Goal: Task Accomplishment & Management: Complete application form

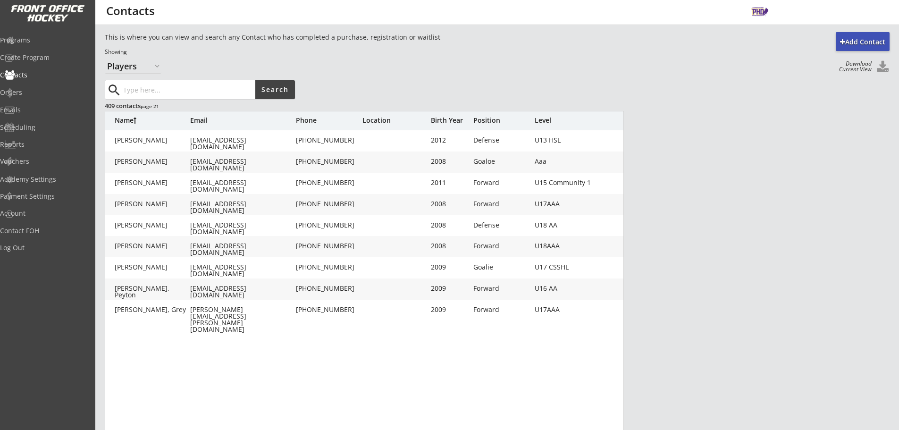
select select ""Players""
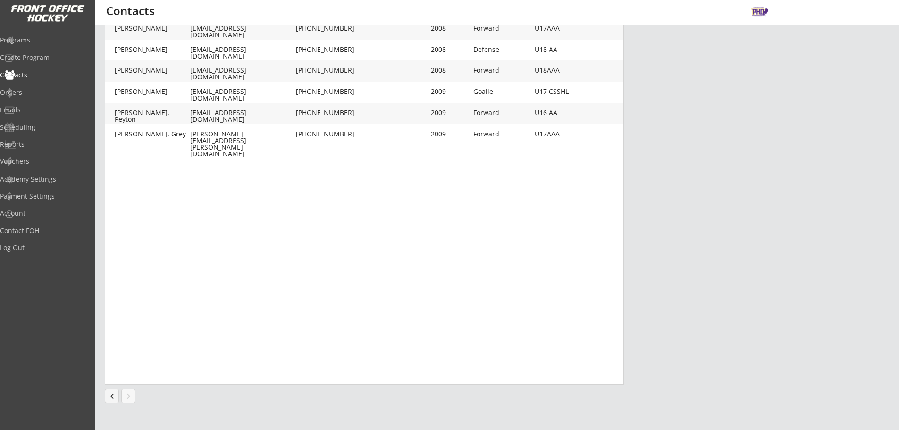
click at [108, 396] on button "chevron_left" at bounding box center [112, 396] width 14 height 14
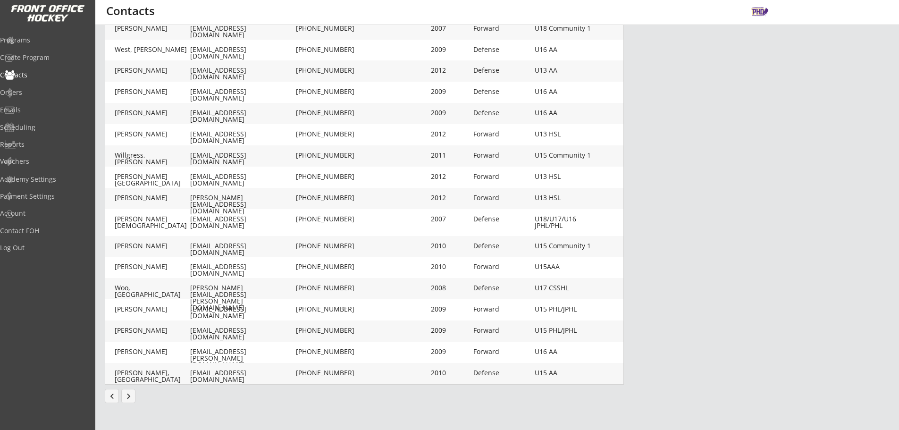
scroll to position [170, 0]
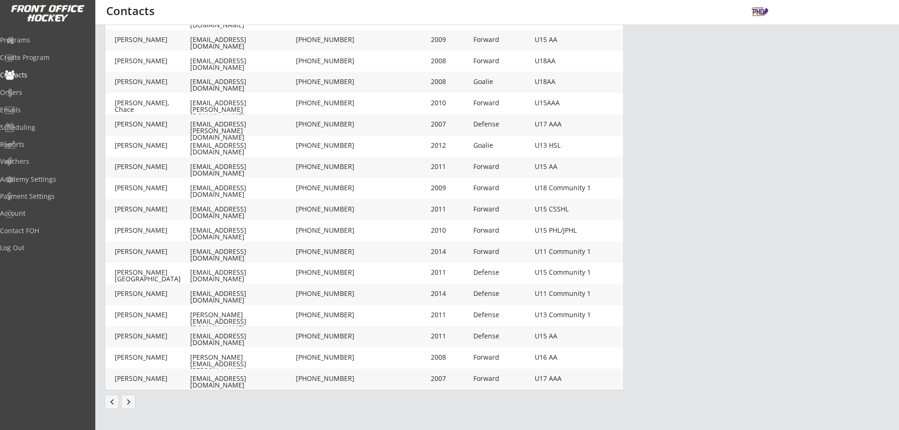
click at [108, 396] on button "chevron_left" at bounding box center [112, 402] width 14 height 14
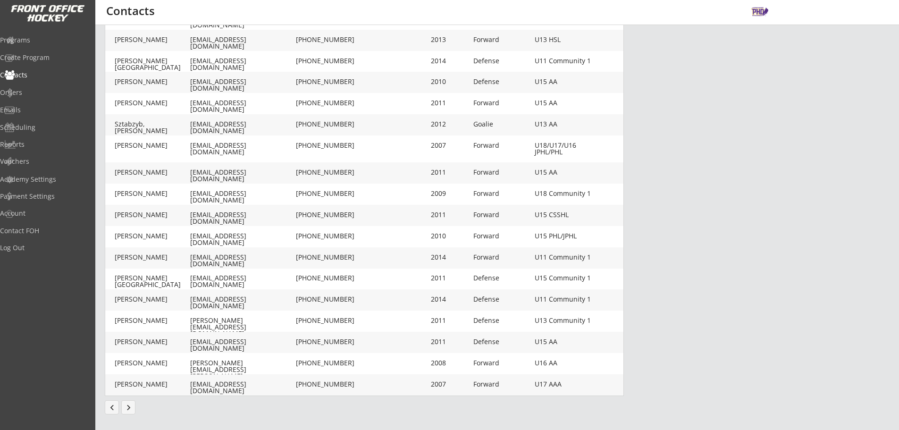
click at [109, 397] on div "Add Contact This is where you can view and search any Contact who has completed…" at bounding box center [497, 143] width 785 height 562
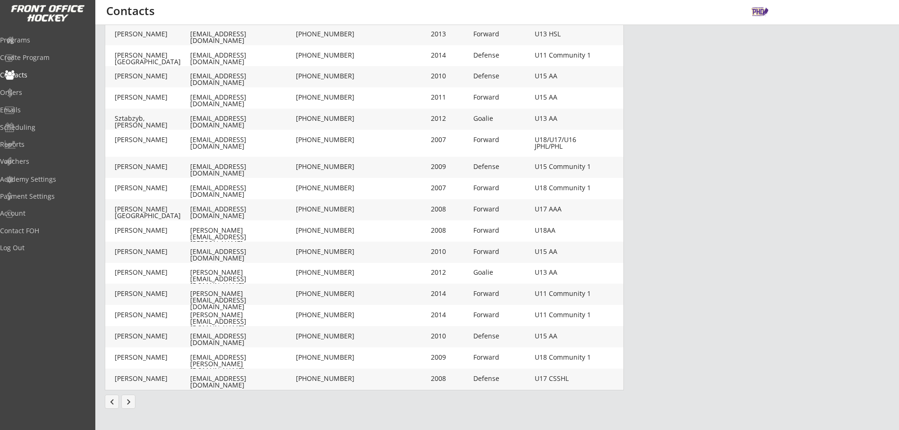
click at [109, 399] on button "chevron_left" at bounding box center [112, 402] width 14 height 14
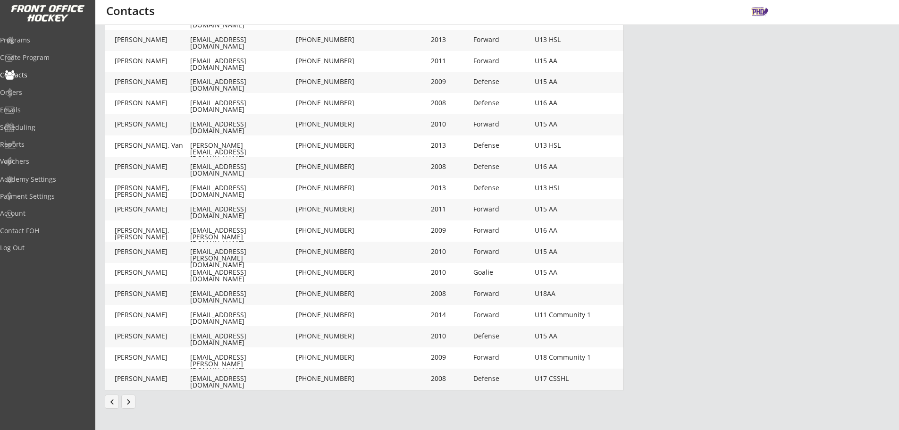
click at [109, 399] on button "chevron_left" at bounding box center [112, 402] width 14 height 14
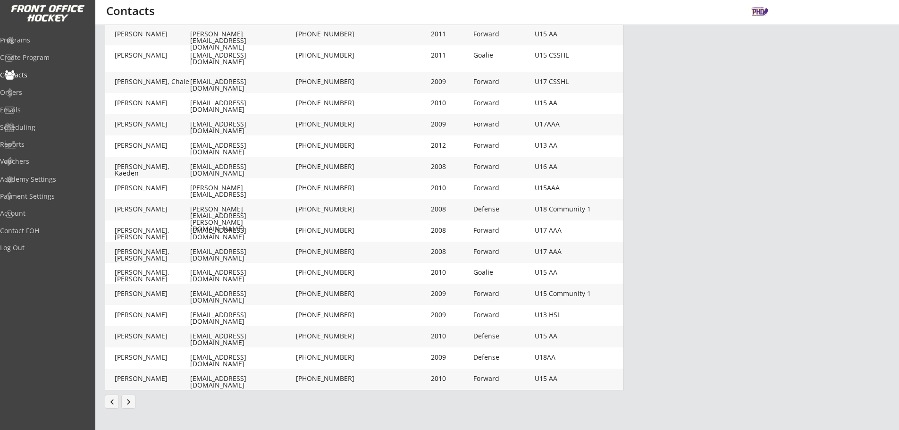
click at [109, 399] on button "chevron_left" at bounding box center [112, 402] width 14 height 14
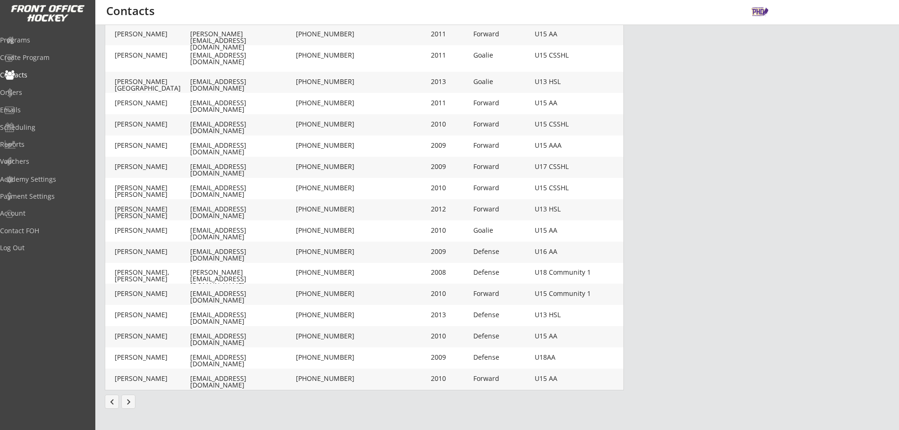
click at [109, 399] on button "chevron_left" at bounding box center [112, 402] width 14 height 14
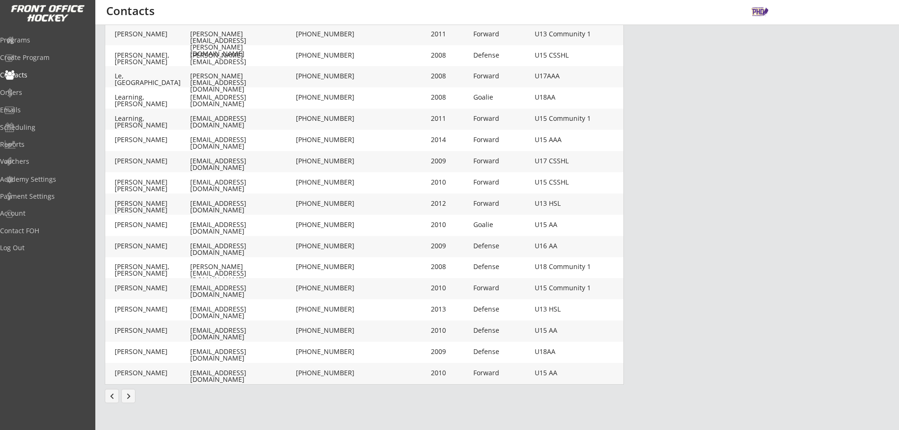
click at [109, 399] on div "Add Contact This is where you can view and search any Contact who has completed…" at bounding box center [497, 137] width 785 height 551
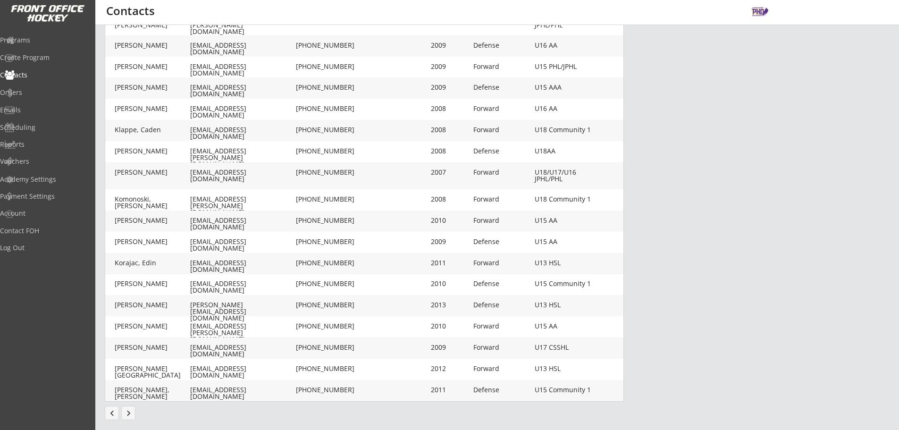
click at [110, 409] on button "chevron_left" at bounding box center [112, 413] width 14 height 14
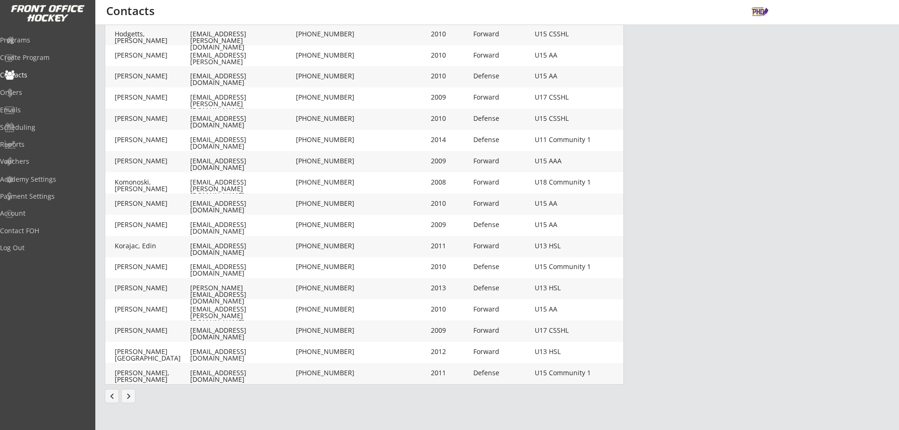
click at [110, 410] on div "Add Contact This is where you can view and search any Contact who has completed…" at bounding box center [497, 137] width 785 height 551
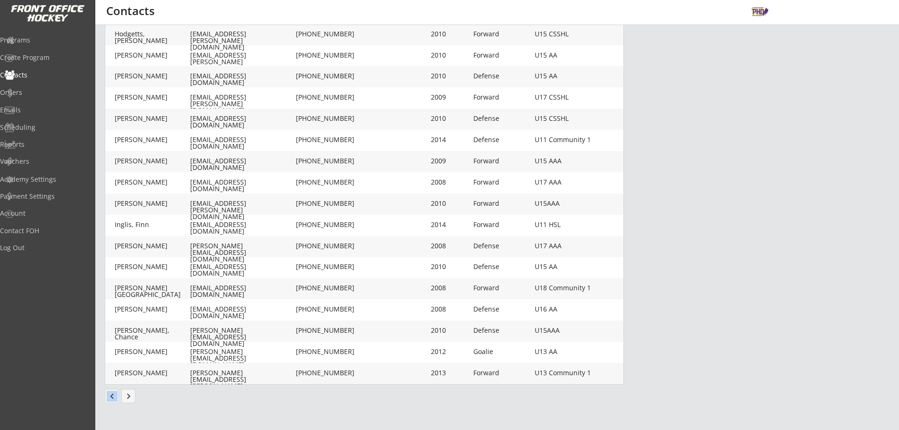
click at [110, 399] on button "chevron_left" at bounding box center [112, 396] width 14 height 14
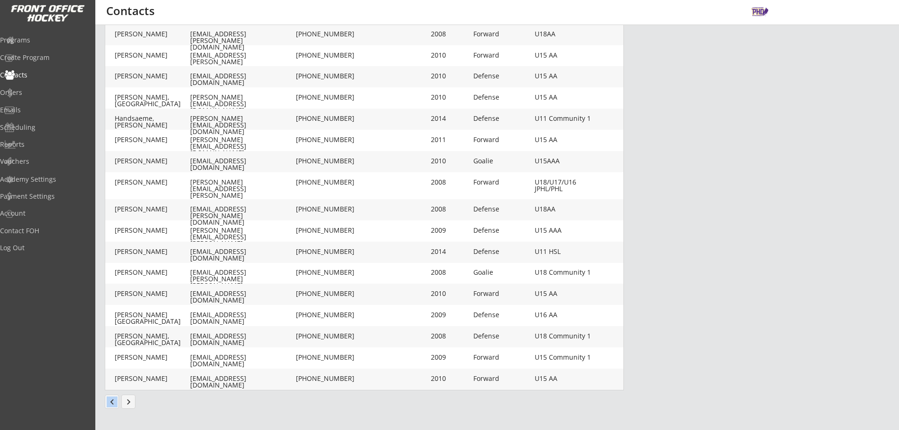
click at [110, 401] on button "chevron_left" at bounding box center [112, 402] width 14 height 14
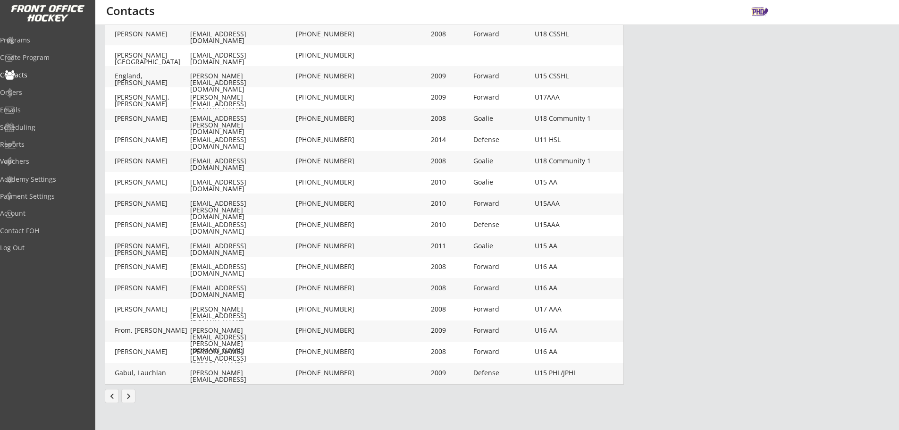
click at [110, 403] on div "Add Contact This is where you can view and search any Contact who has completed…" at bounding box center [497, 137] width 785 height 551
click at [109, 397] on button "chevron_left" at bounding box center [112, 396] width 14 height 14
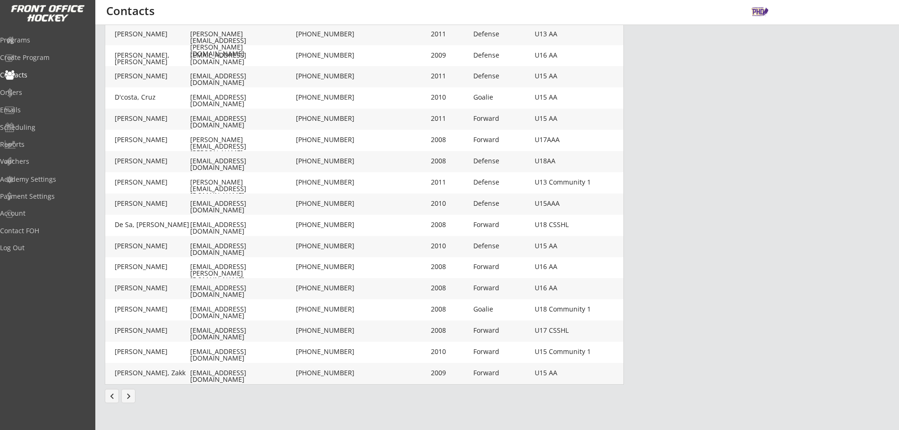
click at [109, 397] on button "chevron_left" at bounding box center [112, 396] width 14 height 14
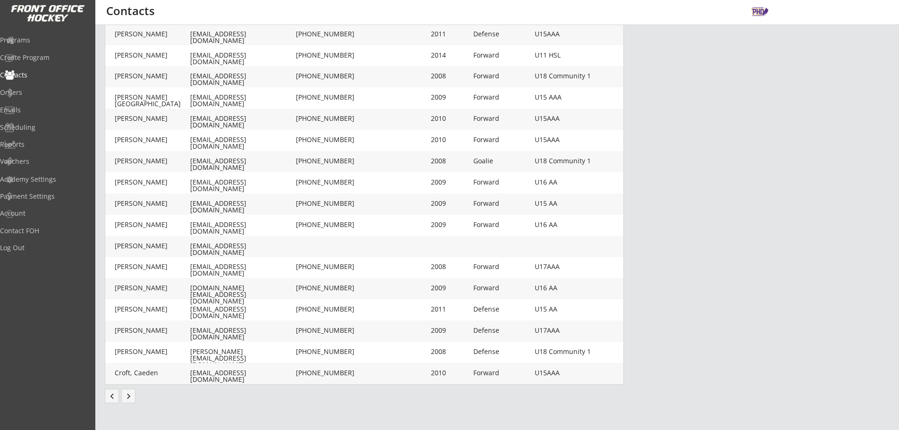
click at [109, 397] on button "chevron_left" at bounding box center [112, 396] width 14 height 14
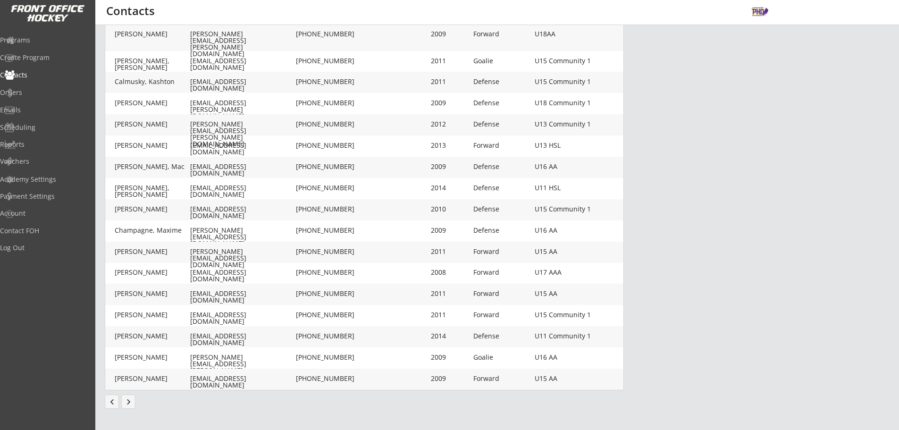
click at [109, 397] on button "chevron_left" at bounding box center [112, 402] width 14 height 14
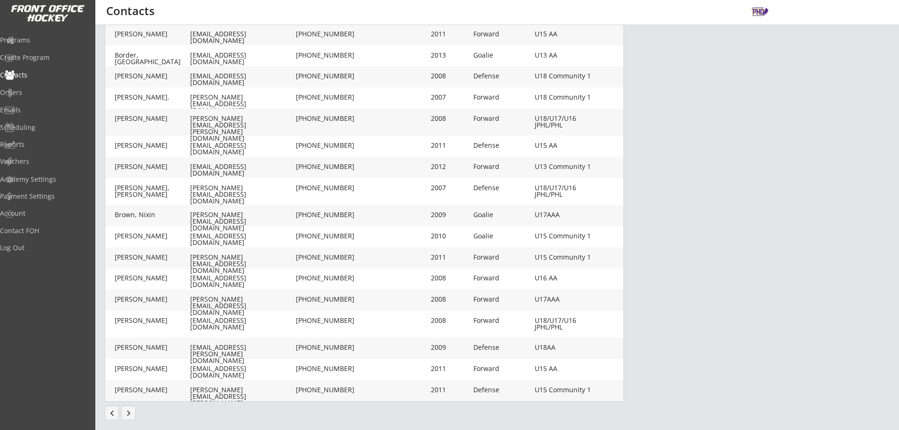
click at [109, 397] on div at bounding box center [112, 394] width 8 height 8
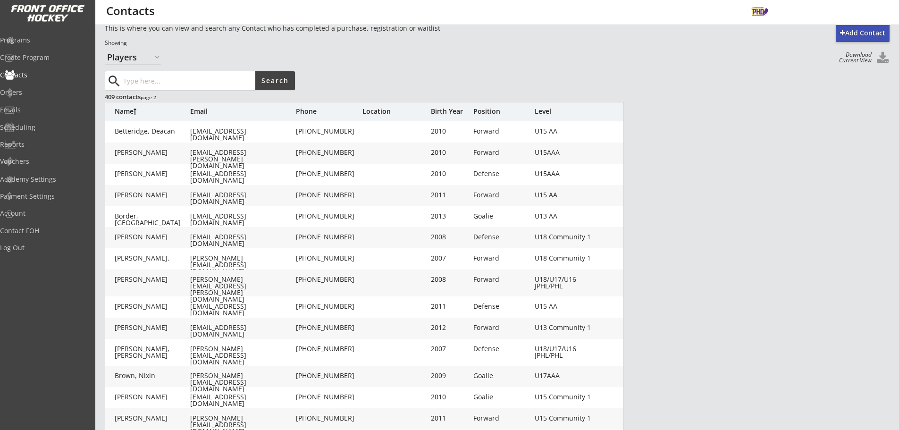
scroll to position [0, 0]
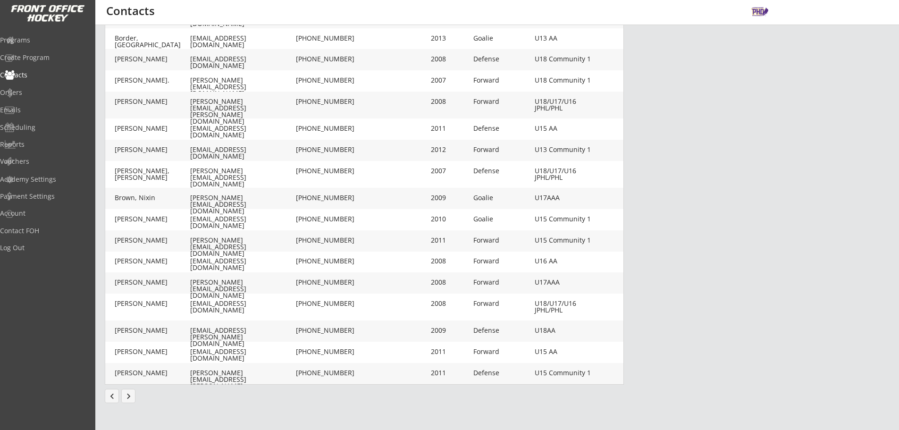
click at [108, 395] on button "chevron_left" at bounding box center [112, 396] width 14 height 14
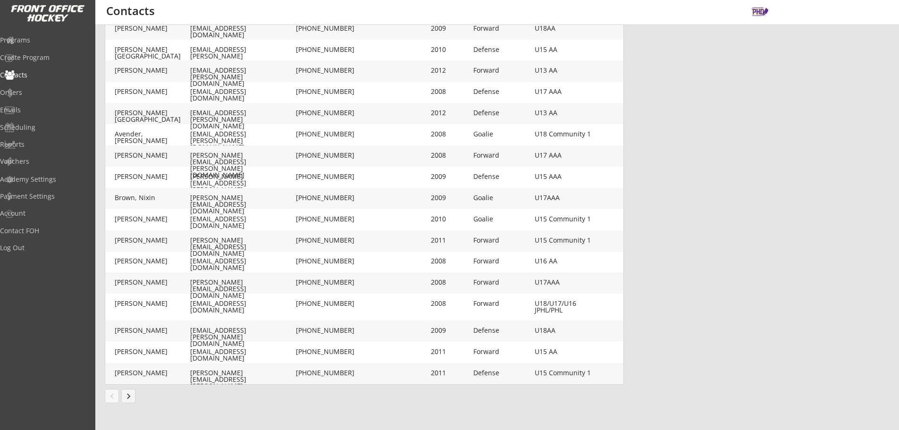
scroll to position [170, 0]
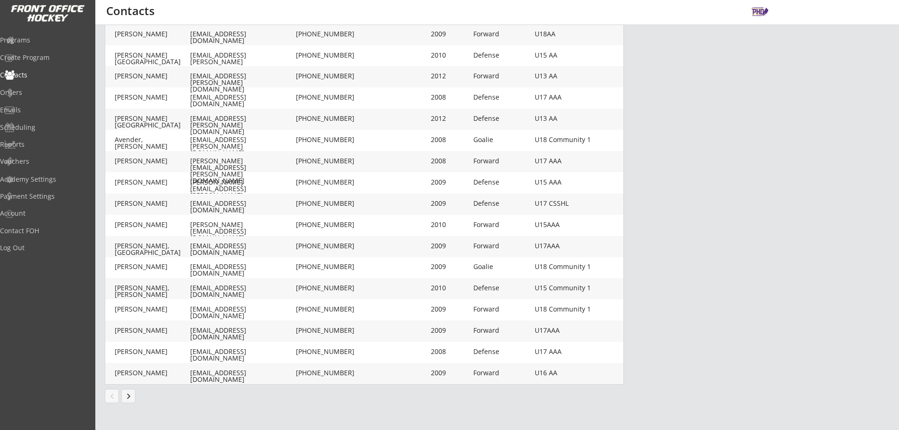
click at [108, 395] on button "chevron_left" at bounding box center [112, 396] width 14 height 14
click at [110, 396] on button "chevron_left" at bounding box center [112, 396] width 14 height 14
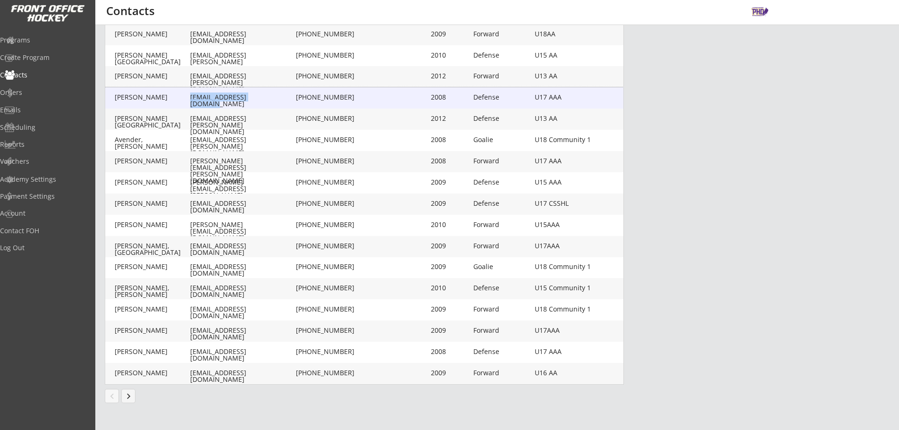
drag, startPoint x: 276, startPoint y: 98, endPoint x: 191, endPoint y: 101, distance: 84.5
click at [191, 101] on div "[EMAIL_ADDRESS][DOMAIN_NAME]" at bounding box center [242, 100] width 104 height 13
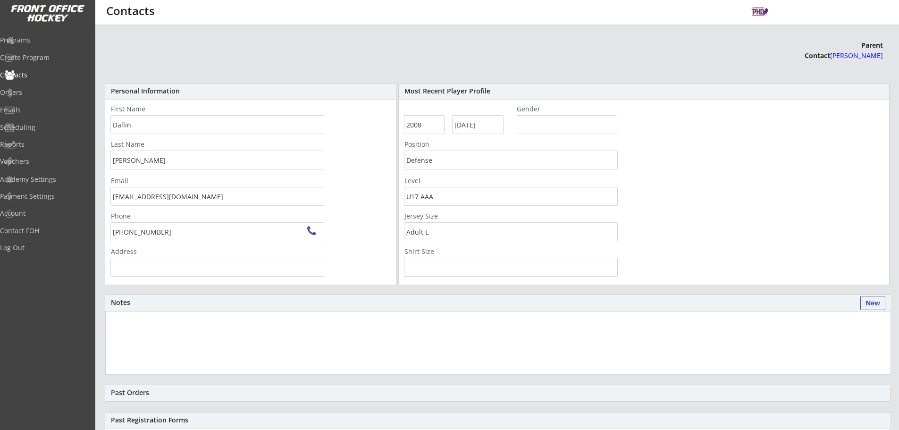
type input "[STREET_ADDRESS][PERSON_NAME]"
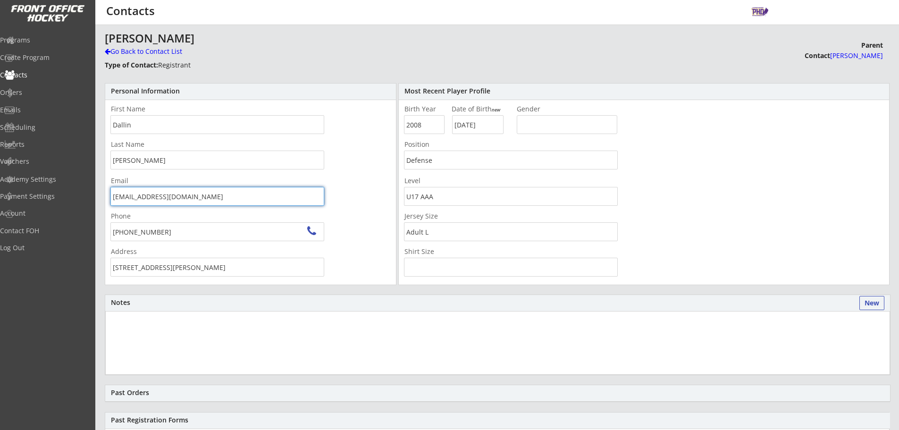
drag, startPoint x: 227, startPoint y: 195, endPoint x: 78, endPoint y: 200, distance: 148.7
click at [78, 200] on body "Add Contact This is where you can view and search any Contact who has completed…" at bounding box center [449, 215] width 899 height 430
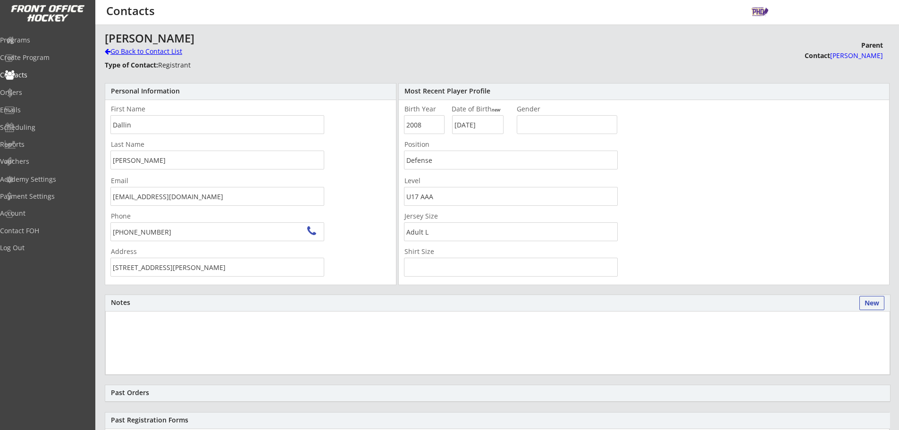
click at [169, 51] on div "Go Back to Contact List" at bounding box center [165, 51] width 121 height 9
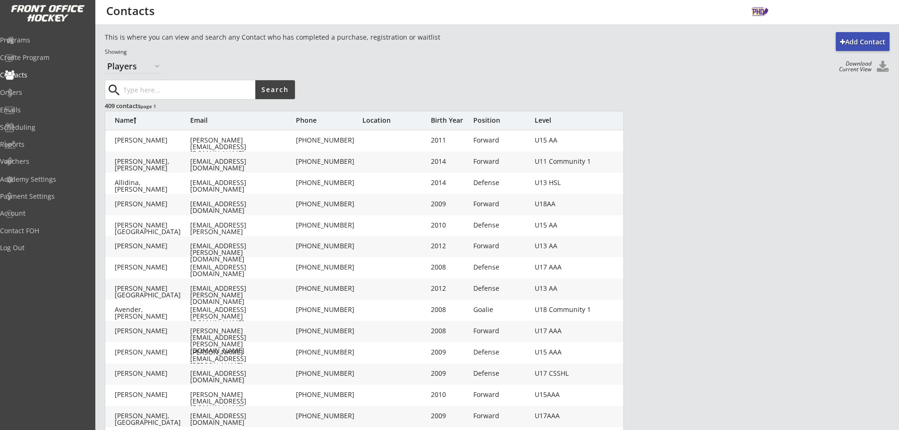
click at [160, 93] on input "input" at bounding box center [188, 89] width 134 height 19
type input "[PERSON_NAME]"
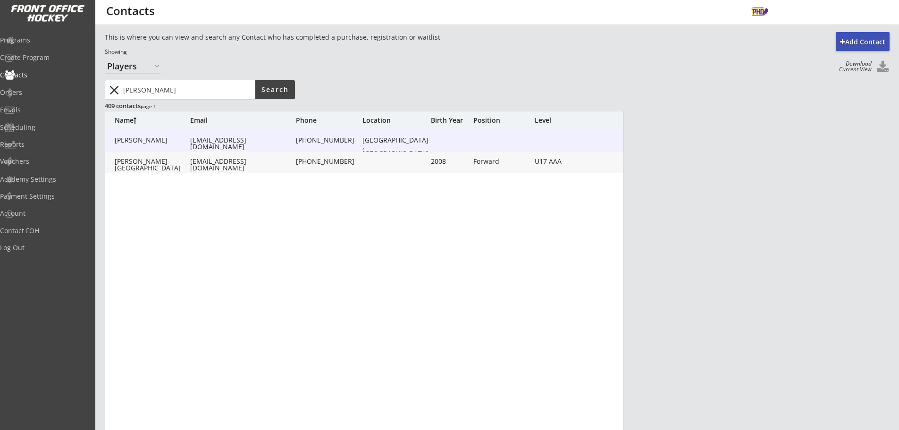
click at [219, 143] on div "[EMAIL_ADDRESS][DOMAIN_NAME]" at bounding box center [242, 143] width 104 height 13
type input "[PERSON_NAME]"
type input "[EMAIL_ADDRESS][DOMAIN_NAME]"
type input "[PHONE_NUMBER]"
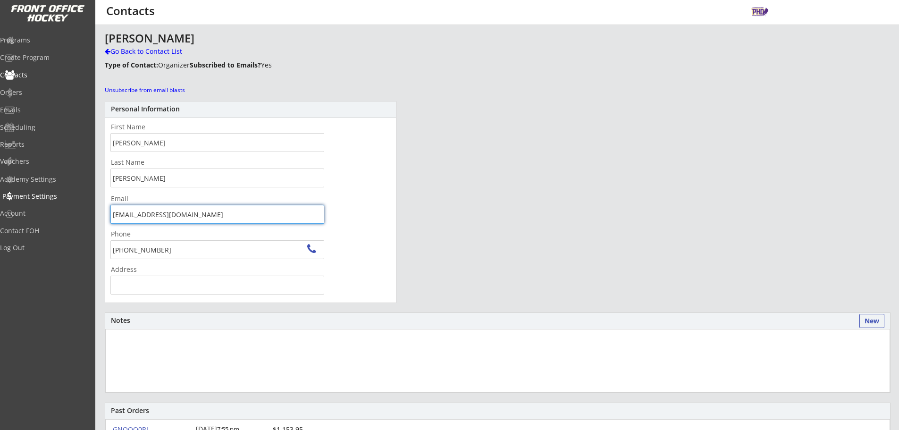
drag, startPoint x: 201, startPoint y: 217, endPoint x: 77, endPoint y: 204, distance: 123.8
click at [77, 204] on body "Add Contact This is where you can view and search any Contact who has completed…" at bounding box center [449, 215] width 899 height 430
drag, startPoint x: 144, startPoint y: 57, endPoint x: 152, endPoint y: 67, distance: 13.1
click at [144, 57] on div "Go Back to Contact List" at bounding box center [165, 52] width 121 height 11
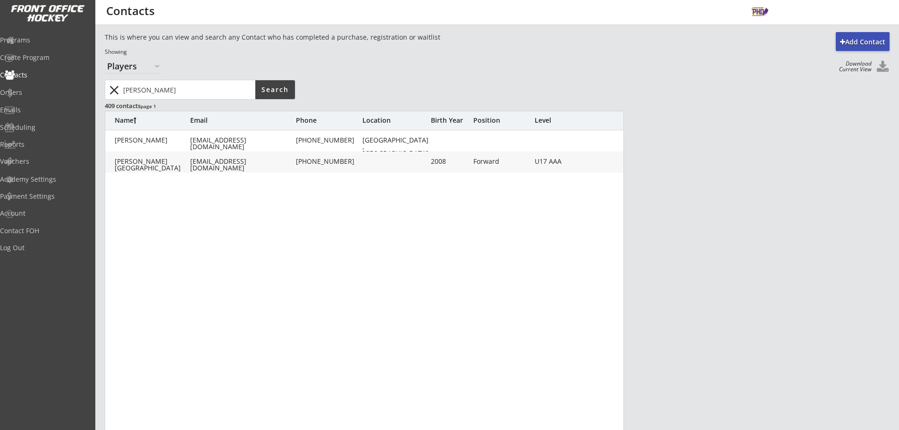
click at [163, 85] on input "input" at bounding box center [188, 89] width 134 height 19
type input "[PERSON_NAME]"
click at [272, 161] on div "[EMAIL_ADDRESS][DOMAIN_NAME]" at bounding box center [242, 164] width 104 height 13
type input "[PERSON_NAME]"
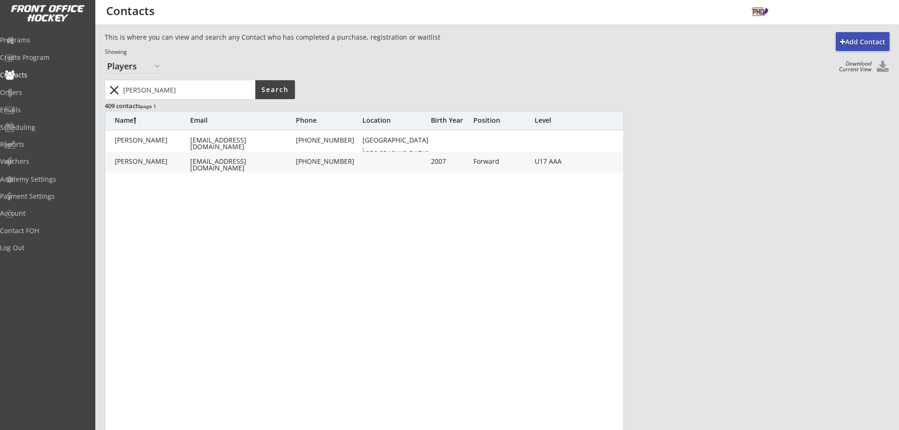
type input "[PERSON_NAME]"
type input "[EMAIL_ADDRESS][DOMAIN_NAME]"
type input "[PHONE_NUMBER]"
type input "2007"
type input "[DATE]"
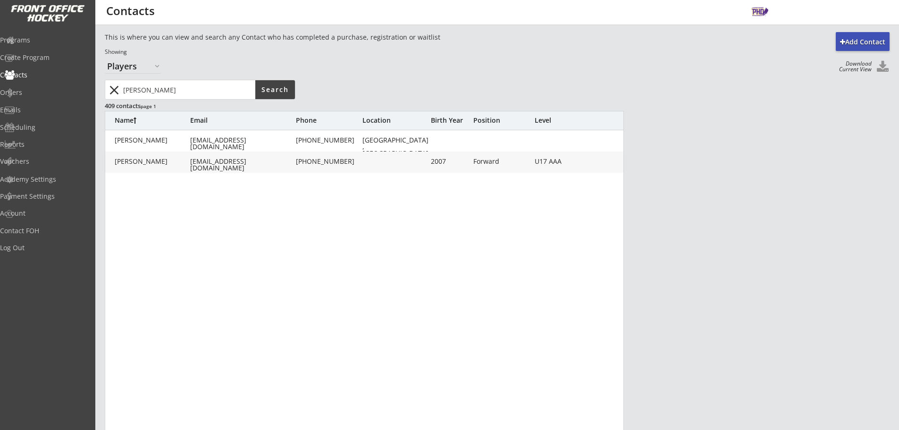
type input "Forward"
type input "U17 AAA"
type input "Adult L"
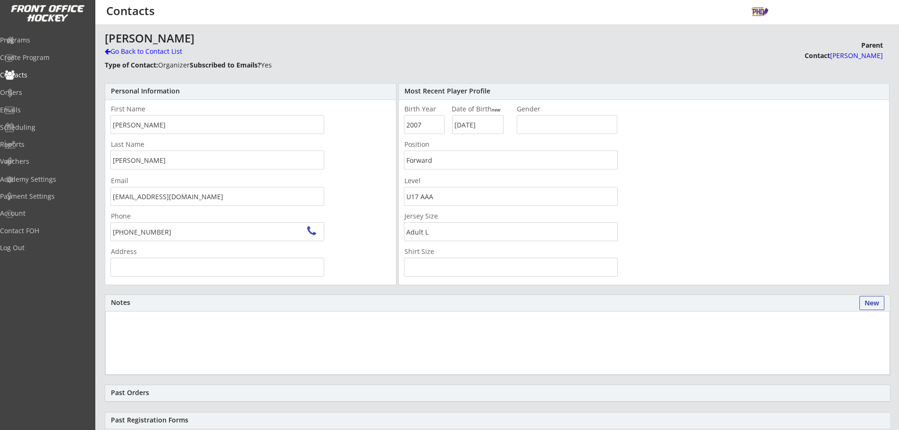
type input "[STREET_ADDRESS]"
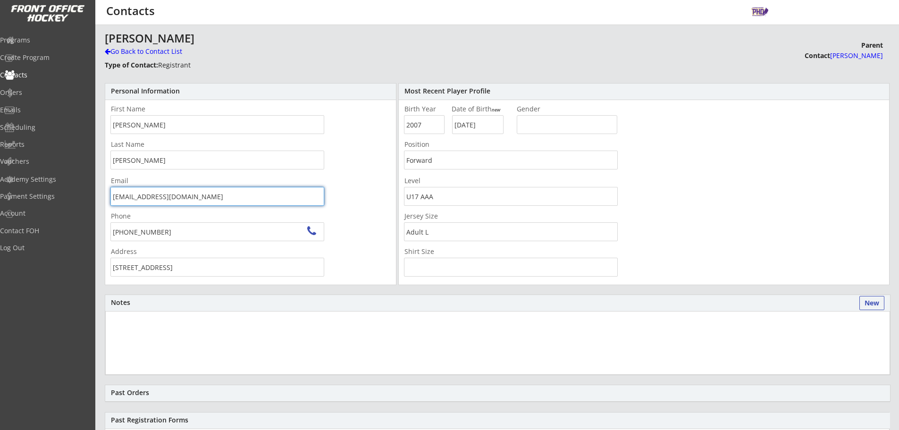
drag, startPoint x: 207, startPoint y: 198, endPoint x: 61, endPoint y: 194, distance: 145.9
click at [61, 194] on body "Add Contact This is where you can view and search any Contact who has completed…" at bounding box center [449, 215] width 899 height 430
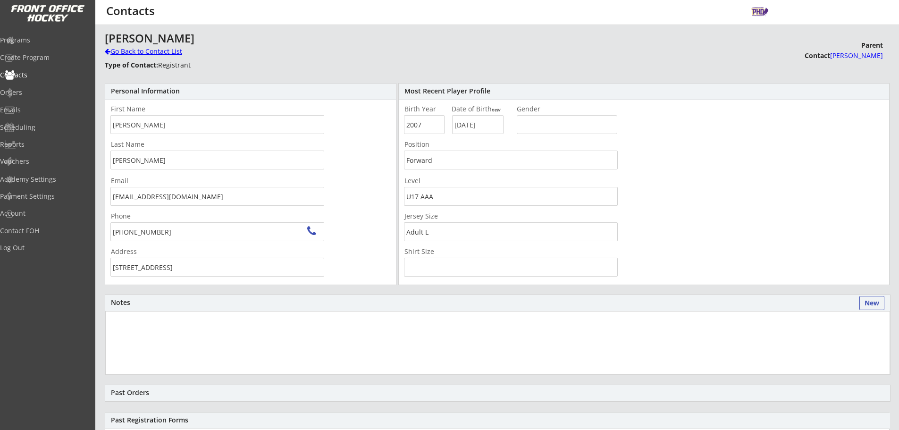
click at [175, 48] on div "Go Back to Contact List" at bounding box center [165, 51] width 121 height 9
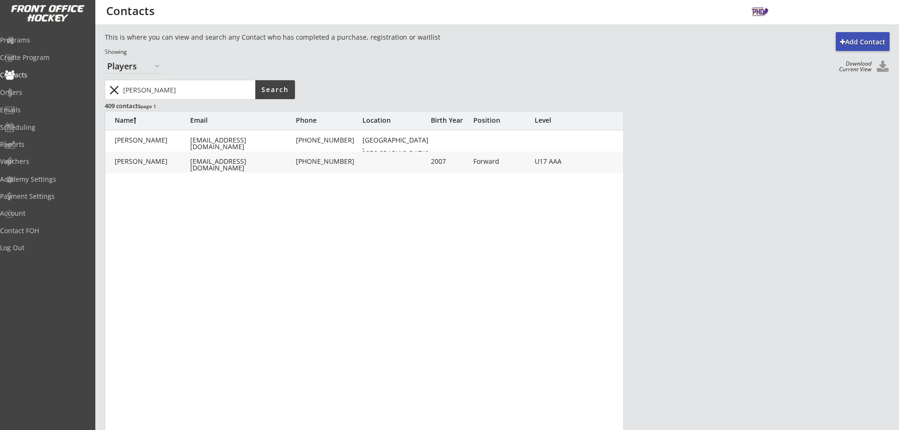
click at [165, 88] on input "input" at bounding box center [188, 89] width 134 height 19
type input "[PERSON_NAME]"
click at [268, 163] on div "[EMAIL_ADDRESS][PERSON_NAME][DOMAIN_NAME]" at bounding box center [242, 168] width 104 height 20
type input "Brook"
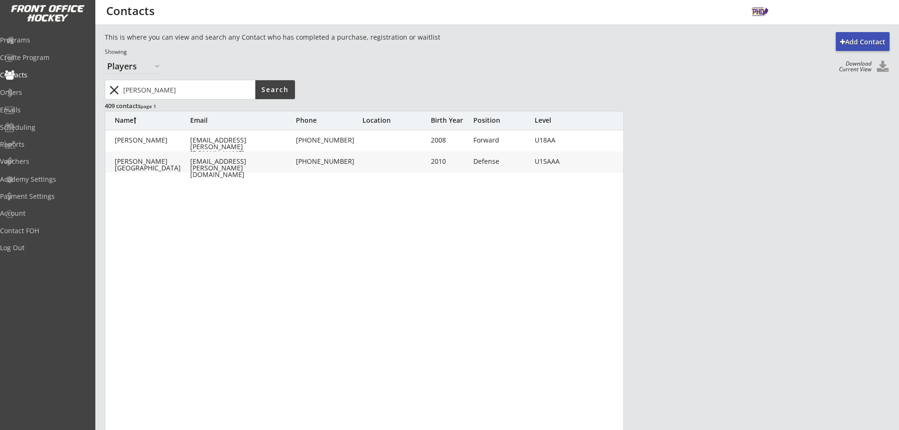
type input "[PERSON_NAME]"
type input "[EMAIL_ADDRESS][PERSON_NAME][DOMAIN_NAME]"
type input "[PHONE_NUMBER]"
type input "2010"
type input "[DATE]"
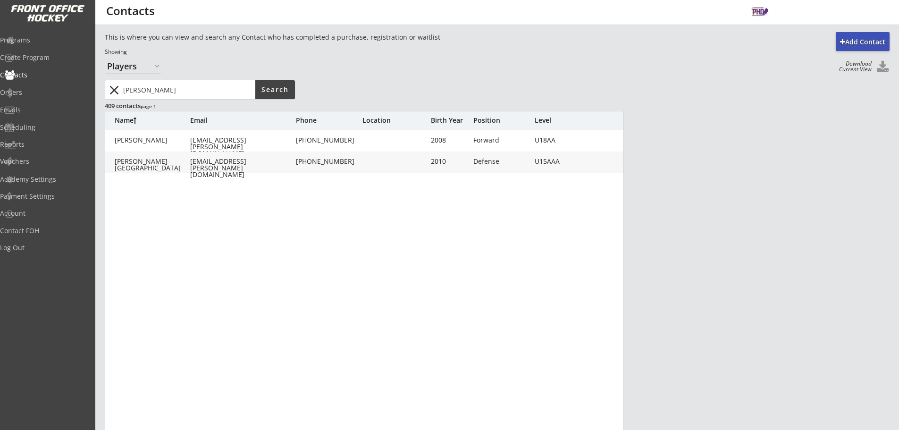
type input "Defense"
type input "U15AAA"
type input "Adult L"
type input "Adult M"
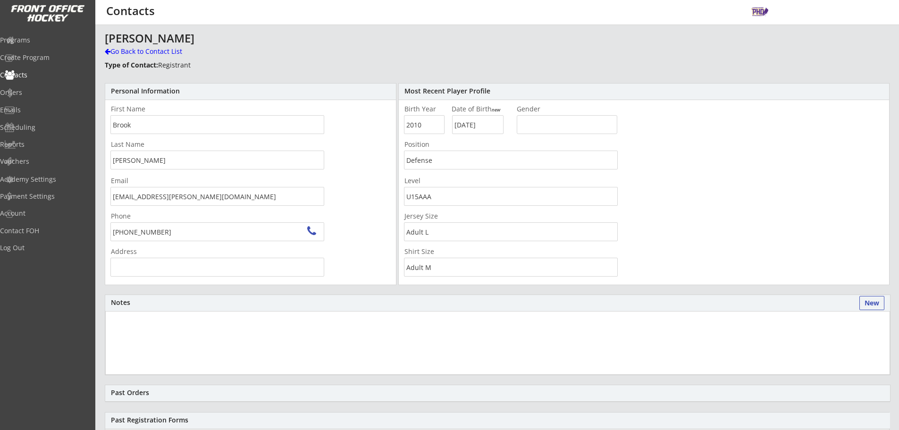
type input "[STREET_ADDRESS]"
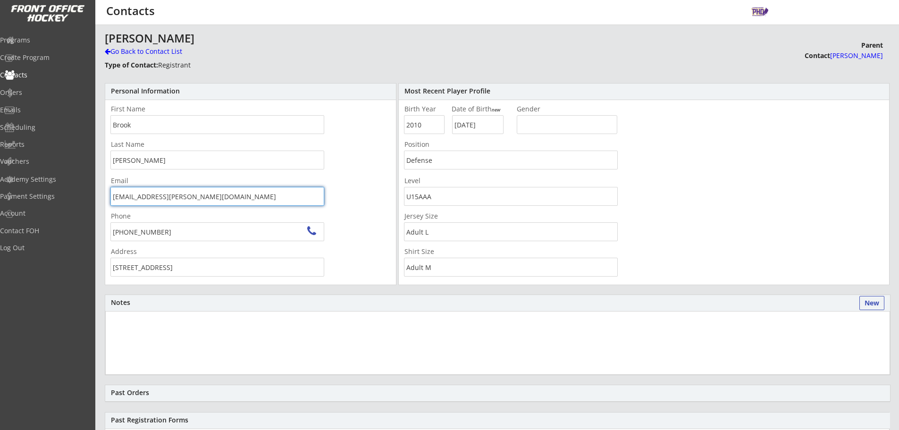
drag, startPoint x: 143, startPoint y: 199, endPoint x: 83, endPoint y: 199, distance: 60.9
click at [78, 199] on body "Add Contact This is where you can view and search any Contact who has completed…" at bounding box center [449, 215] width 899 height 430
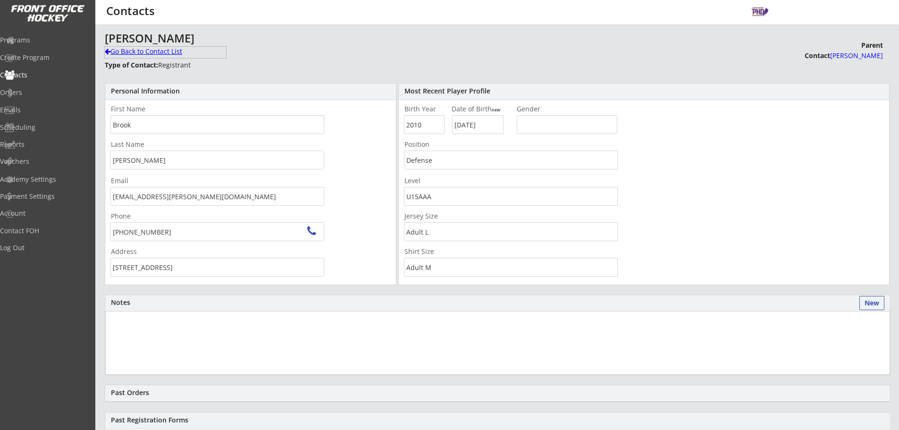
click at [120, 51] on div "Go Back to Contact List" at bounding box center [165, 51] width 121 height 9
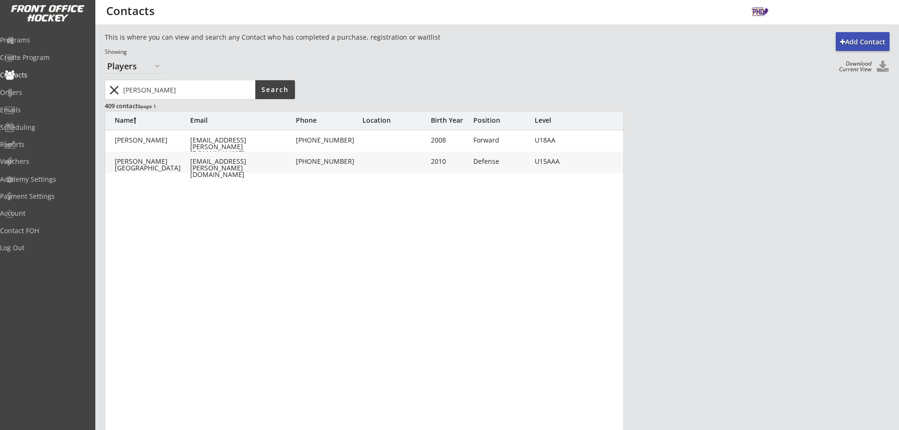
click at [243, 90] on input "input" at bounding box center [188, 89] width 134 height 19
type input "[GEOGRAPHIC_DATA]"
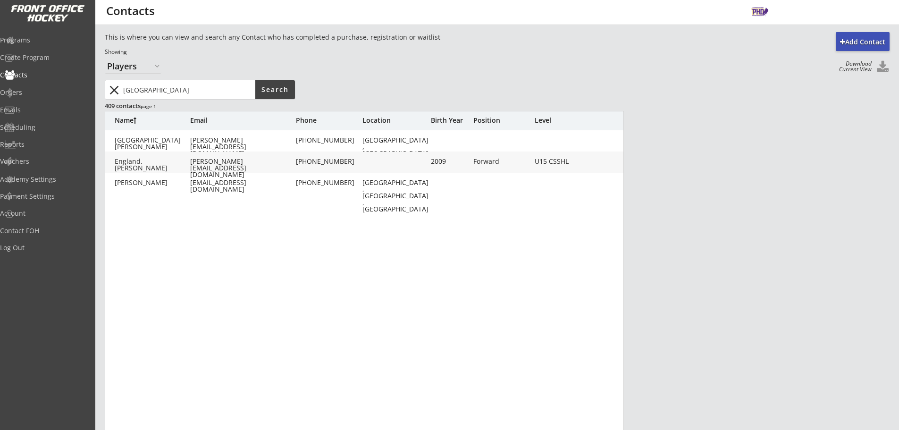
click at [199, 152] on div "England, Brock [EMAIL_ADDRESS][DOMAIN_NAME] [PHONE_NUMBER] 2009 Forward U15 CSS…" at bounding box center [364, 162] width 519 height 21
type input "[PERSON_NAME]"
type input "[GEOGRAPHIC_DATA]"
type input "[PERSON_NAME][EMAIL_ADDRESS][DOMAIN_NAME]"
type input "[PHONE_NUMBER]"
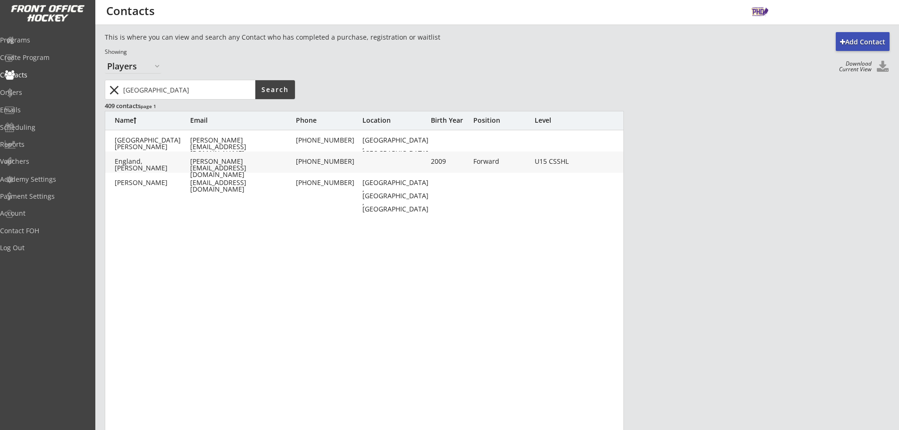
type input "2009"
type input "[DATE]"
type input "Forward"
type input "U15 CSSHL"
type input "Adult L"
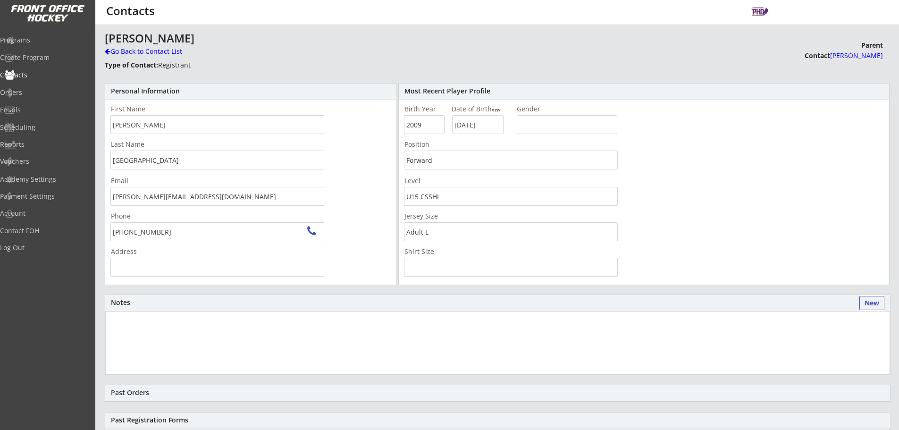
type input "[STREET_ADDRESS]"
drag, startPoint x: 221, startPoint y: 200, endPoint x: 0, endPoint y: 205, distance: 220.9
click at [0, 205] on body "Add Contact This is where you can view and search any Contact who has completed…" at bounding box center [449, 215] width 899 height 430
click at [151, 54] on div "Go Back to Contact List" at bounding box center [165, 51] width 121 height 9
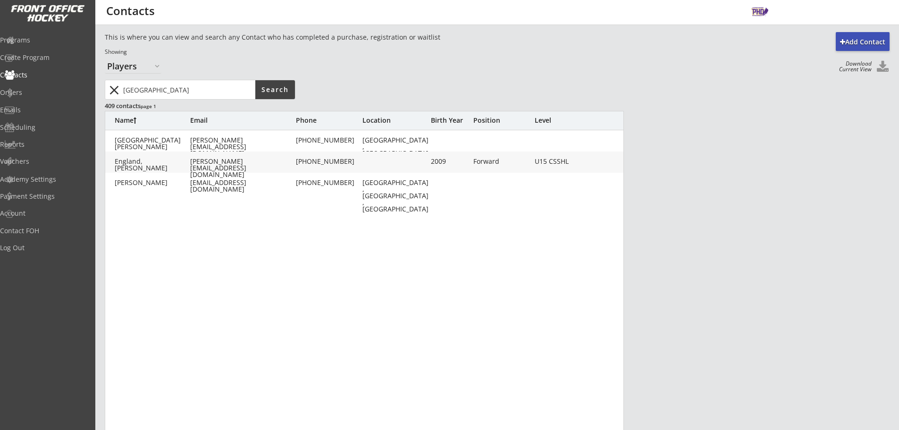
click at [174, 84] on input "input" at bounding box center [188, 89] width 134 height 19
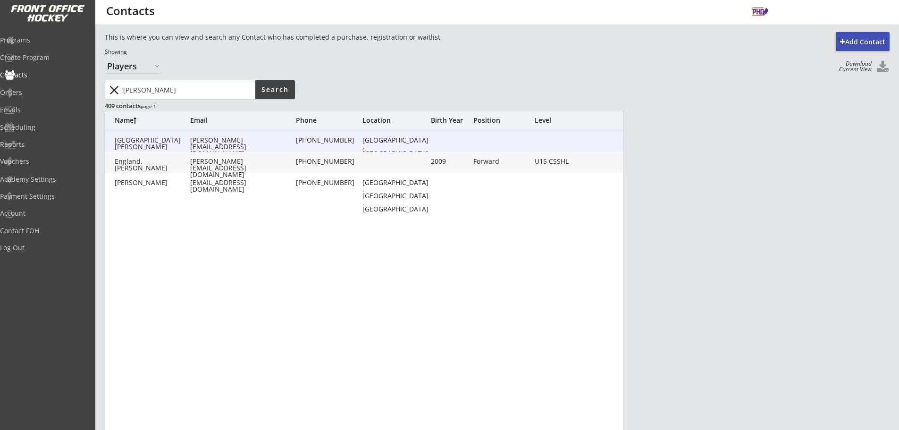
type input "[PERSON_NAME]"
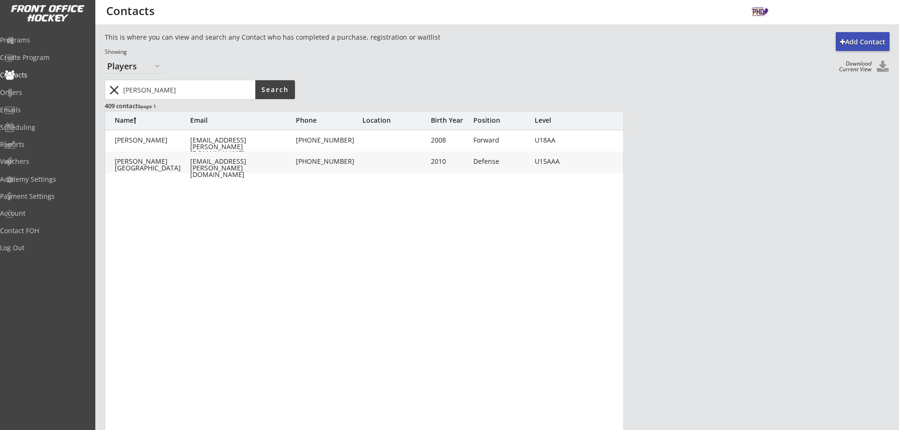
click at [201, 160] on div "[EMAIL_ADDRESS][PERSON_NAME][DOMAIN_NAME]" at bounding box center [242, 168] width 104 height 20
type input "Brook"
type input "[PERSON_NAME]"
type input "[EMAIL_ADDRESS][PERSON_NAME][DOMAIN_NAME]"
type input "[PHONE_NUMBER]"
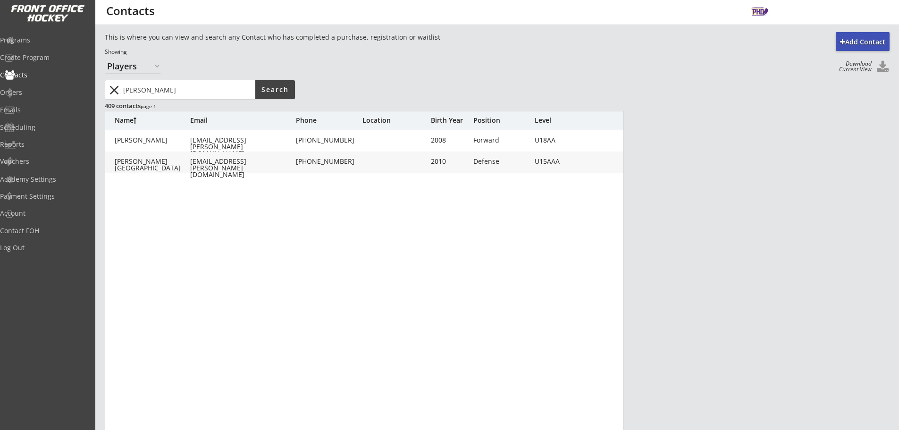
type input "[STREET_ADDRESS]"
type input "2010"
type input "[DATE]"
type input "Defense"
type input "U15AAA"
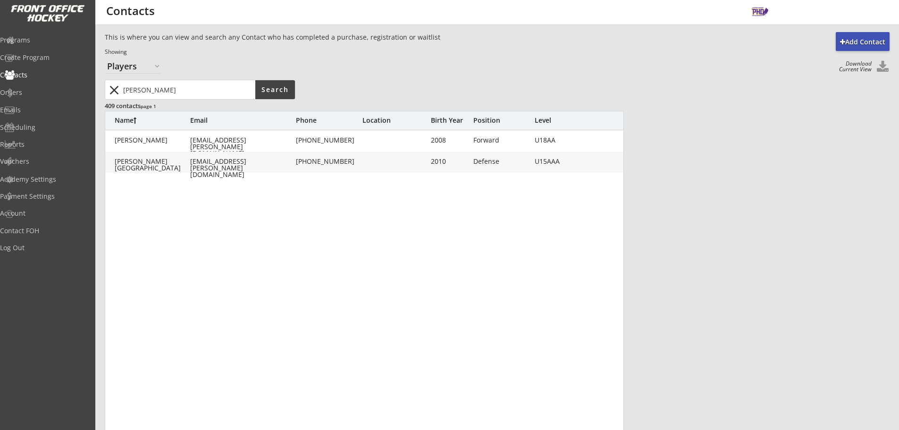
type input "Adult L"
type input "Adult M"
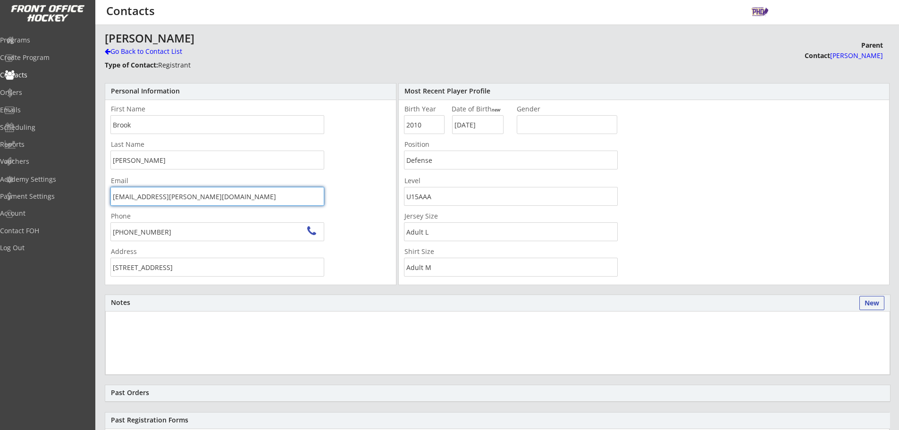
drag, startPoint x: 185, startPoint y: 196, endPoint x: 34, endPoint y: 195, distance: 151.5
click at [33, 195] on body "Add Contact This is where you can view and search any Contact who has completed…" at bounding box center [449, 215] width 899 height 430
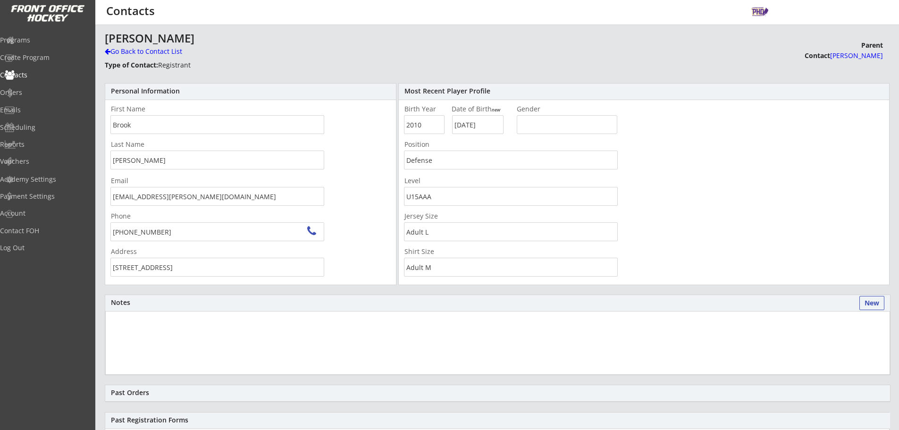
click at [97, 49] on div "Add Contact This is where you can view and search any Contact who has completed…" at bounding box center [497, 300] width 804 height 536
click at [117, 50] on div "Go Back to Contact List" at bounding box center [165, 51] width 121 height 9
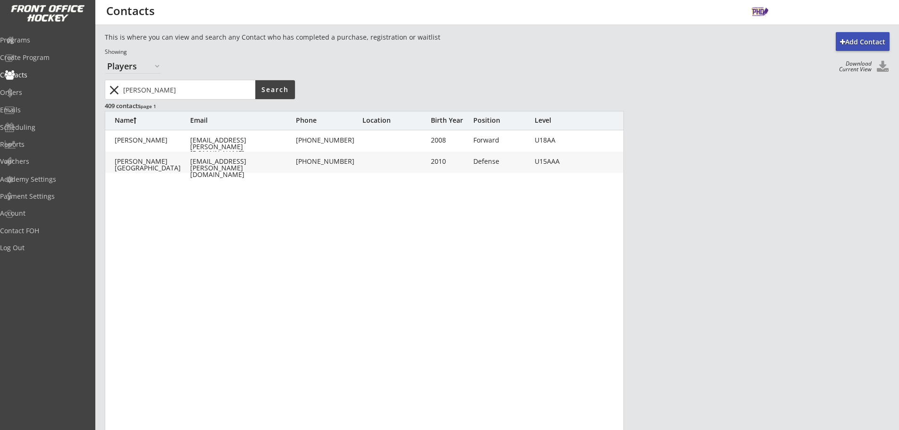
click at [134, 84] on input "input" at bounding box center [188, 89] width 134 height 19
click at [136, 87] on input "input" at bounding box center [188, 89] width 134 height 19
type input "elefante"
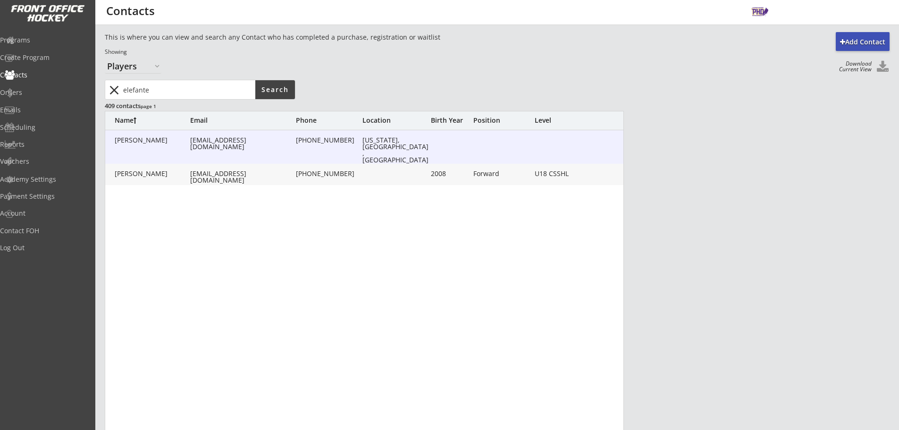
click at [291, 153] on div "[PERSON_NAME] [EMAIL_ADDRESS][DOMAIN_NAME] [PHONE_NUMBER] [US_STATE], [GEOGRAPH…" at bounding box center [364, 147] width 519 height 34
type input "[PERSON_NAME]"
type input "Elefante"
type input "[EMAIL_ADDRESS][DOMAIN_NAME]"
type input "[PHONE_NUMBER]"
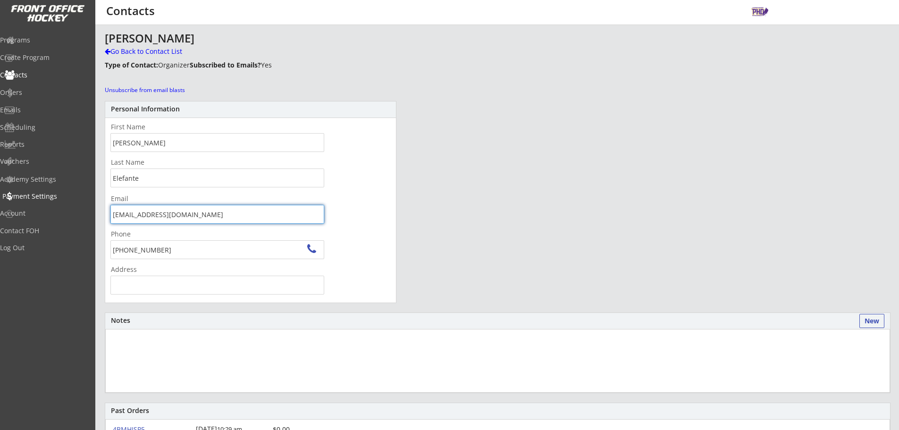
drag, startPoint x: 231, startPoint y: 215, endPoint x: 61, endPoint y: 204, distance: 170.3
click at [61, 204] on body "Add Contact This is where you can view and search any Contact who has completed…" at bounding box center [449, 215] width 899 height 430
click at [137, 46] on div "[PERSON_NAME] Go Back to Contact List Type of Contact: Organizer Subscribed to …" at bounding box center [384, 63] width 558 height 62
click at [137, 51] on div "Go Back to Contact List" at bounding box center [165, 51] width 121 height 9
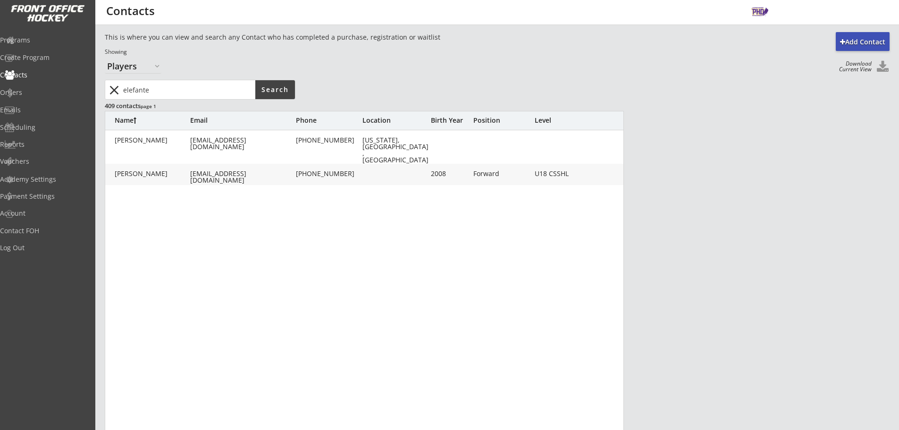
drag, startPoint x: 162, startPoint y: 85, endPoint x: 81, endPoint y: 85, distance: 81.7
click at [81, 85] on body "Add Contact This is where you can view and search any Contact who has completed…" at bounding box center [449, 215] width 899 height 430
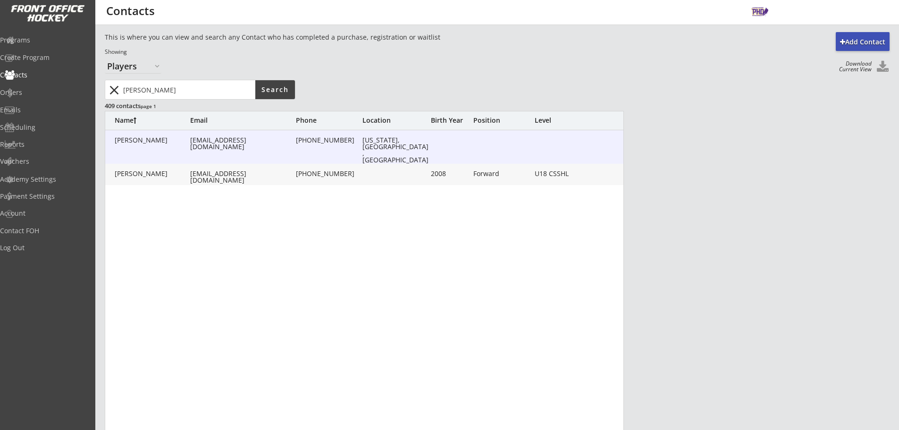
type input "[PERSON_NAME]"
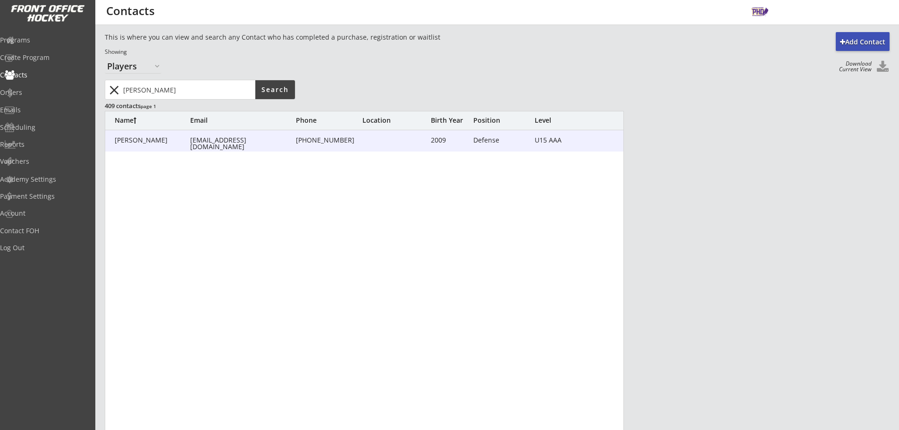
click at [348, 144] on div "[PHONE_NUMBER]" at bounding box center [329, 141] width 66 height 8
type input "[PERSON_NAME]"
type input "[EMAIL_ADDRESS][DOMAIN_NAME]"
type input "[PHONE_NUMBER]"
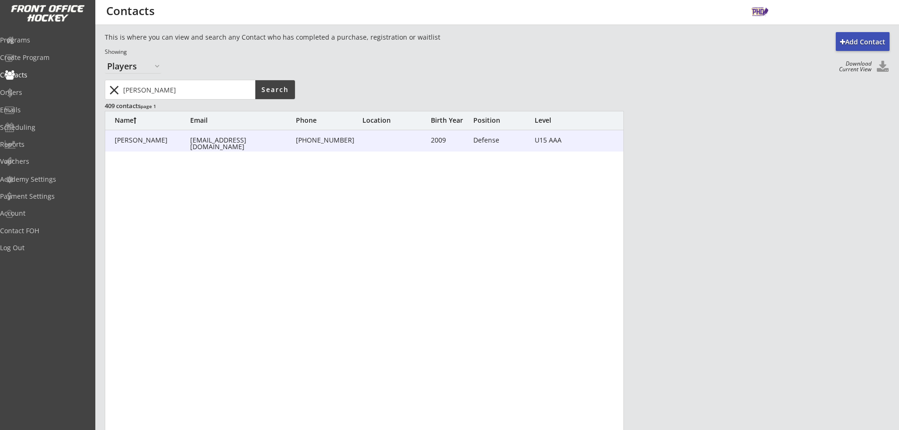
type input "2009"
type input "[DATE]"
type input "Defense"
type input "U15 AAA"
type input "Adult M"
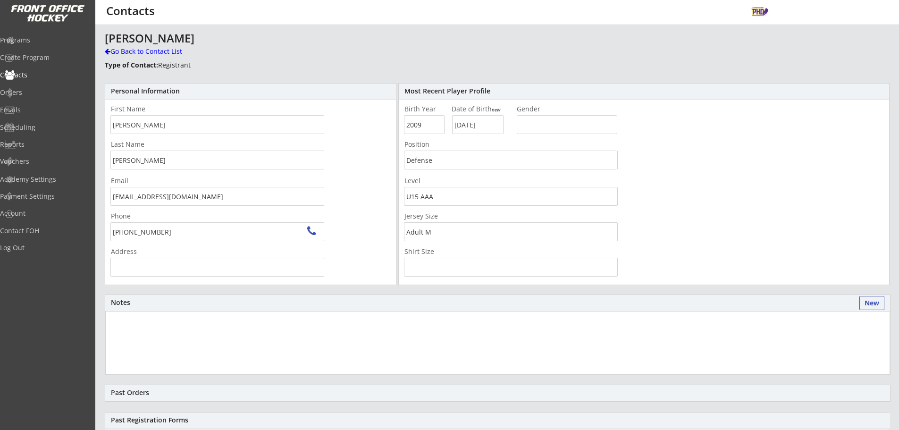
type input "[STREET_ADDRESS]"
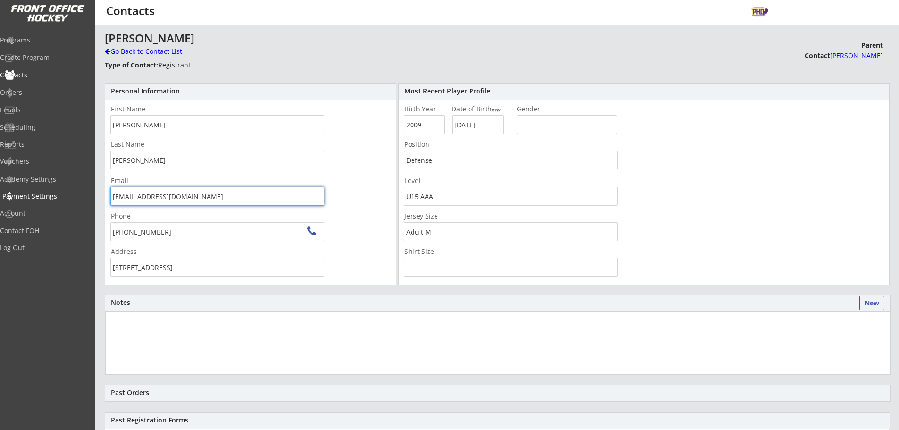
drag, startPoint x: 219, startPoint y: 201, endPoint x: 15, endPoint y: 186, distance: 205.4
click at [15, 186] on body "Add Contact This is where you can view and search any Contact who has completed…" at bounding box center [449, 215] width 899 height 430
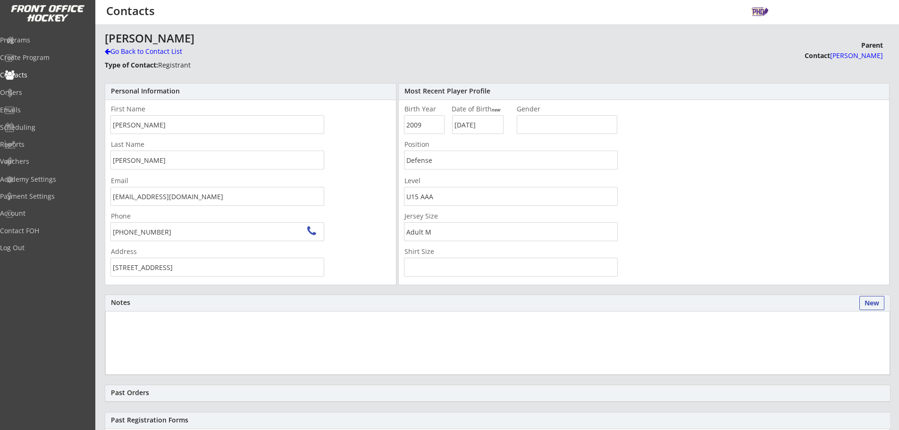
click at [157, 50] on div "Go Back to Contact List" at bounding box center [165, 51] width 121 height 9
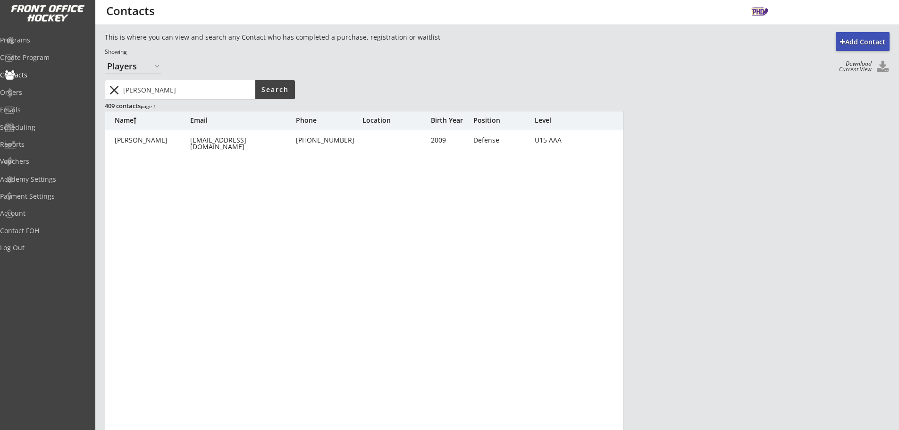
click at [197, 83] on input "input" at bounding box center [188, 89] width 134 height 19
click at [196, 84] on input "input" at bounding box center [188, 89] width 134 height 19
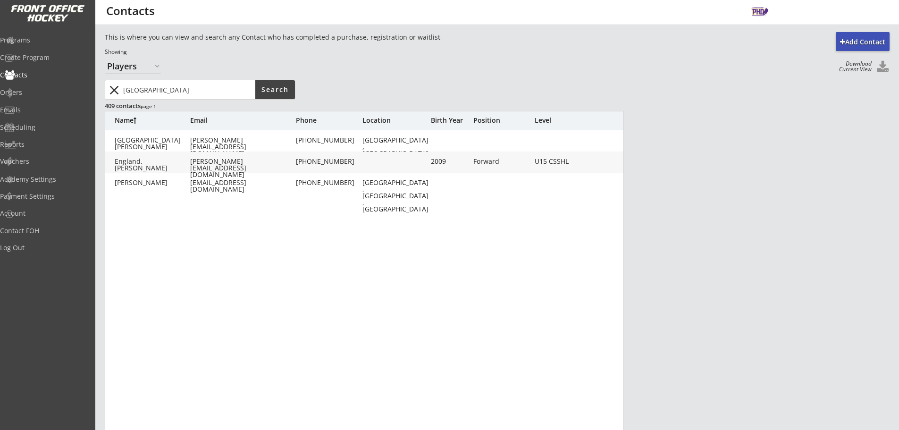
click at [188, 88] on input "input" at bounding box center [188, 89] width 134 height 19
click at [187, 88] on input "input" at bounding box center [188, 89] width 134 height 19
click at [197, 93] on input "input" at bounding box center [188, 89] width 134 height 19
drag, startPoint x: 6, startPoint y: 86, endPoint x: 0, endPoint y: 86, distance: 6.1
click at [0, 86] on body "Add Contact This is where you can view and search any Contact who has completed…" at bounding box center [449, 215] width 899 height 430
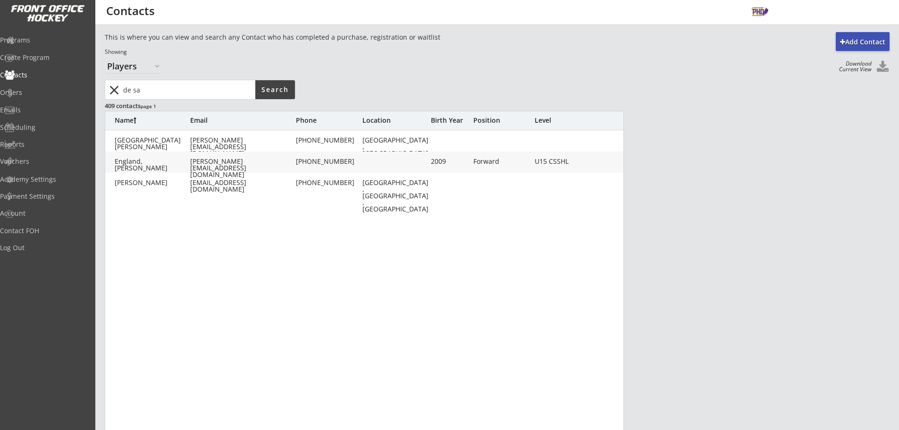
type input "de sa"
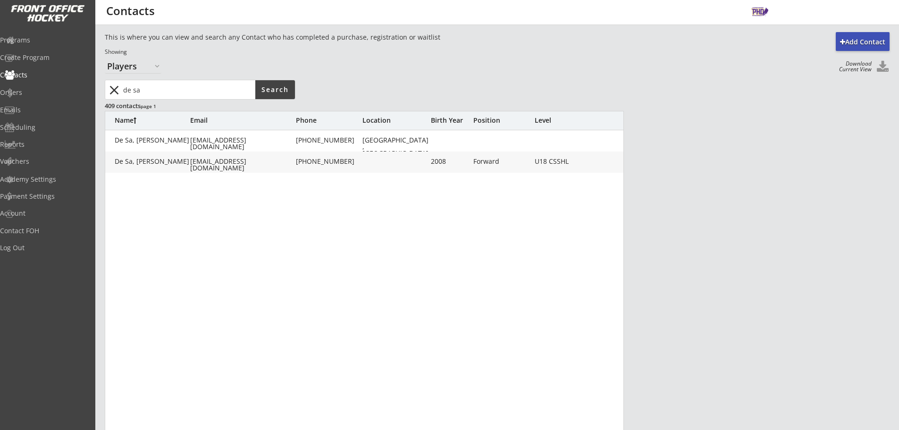
click at [274, 170] on div "De Sa, [PERSON_NAME] [EMAIL_ADDRESS][DOMAIN_NAME] [PHONE_NUMBER] 2008 Forward U…" at bounding box center [364, 162] width 519 height 21
type input "[PERSON_NAME]"
type input "De Sa"
type input "[EMAIL_ADDRESS][DOMAIN_NAME]"
type input "[PHONE_NUMBER]"
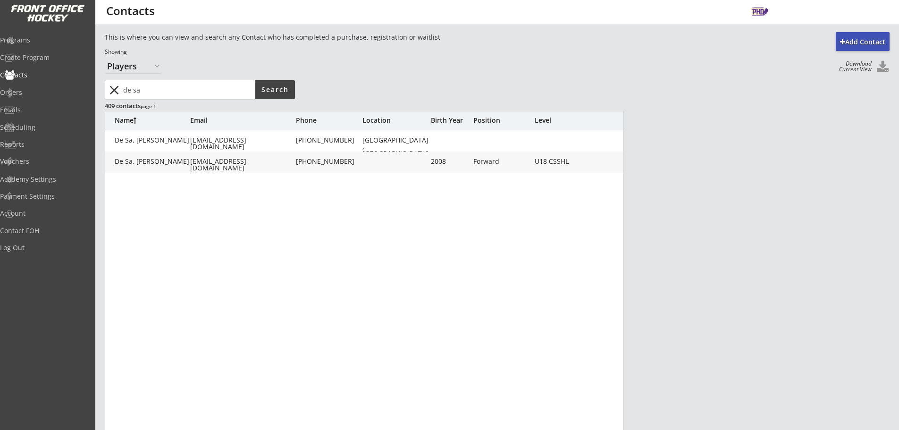
type input "2008"
type input "[DATE]"
type input "Forward"
type input "U18 CSSHL"
type input "Adult L"
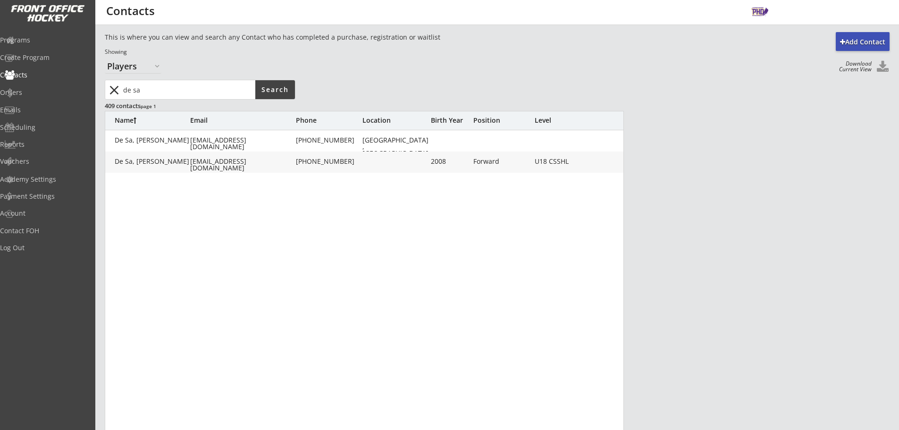
type input "Adult L"
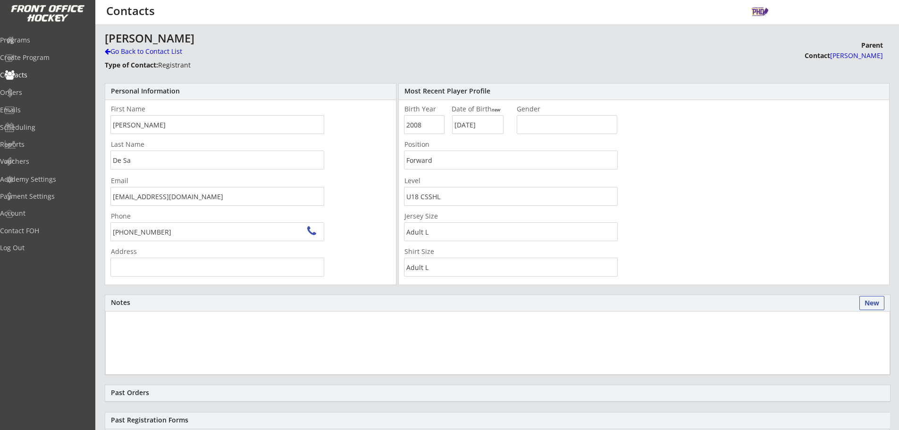
type input "[STREET_ADDRESS]"
click at [0, 200] on body "Add Contact This is where you can view and search any Contact who has completed…" at bounding box center [449, 215] width 899 height 430
click at [149, 59] on div "[PERSON_NAME] De Sa Go Back to Contact List Type of Contact: Registrant Unsubsc…" at bounding box center [384, 54] width 558 height 44
click at [149, 56] on div "Go Back to Contact List" at bounding box center [165, 51] width 121 height 9
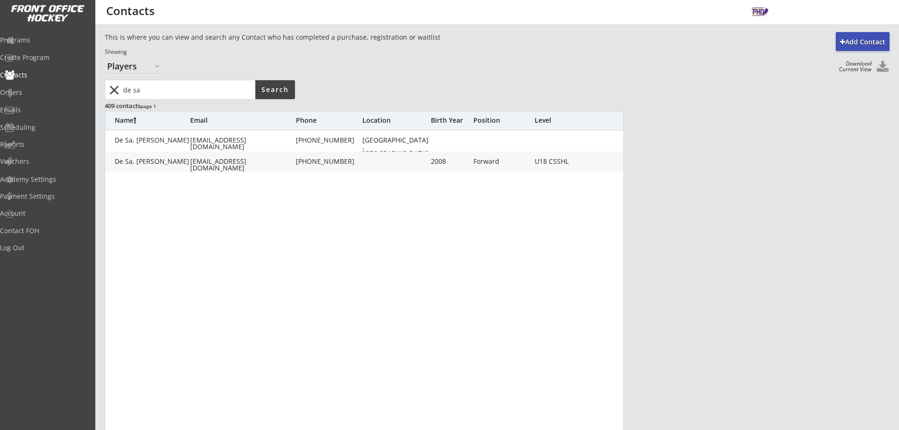
drag, startPoint x: 123, startPoint y: 90, endPoint x: 71, endPoint y: 85, distance: 51.7
click at [73, 85] on body "Add Contact This is where you can view and search any Contact who has completed…" at bounding box center [449, 215] width 899 height 430
type input "balaberda"
click at [266, 161] on div "[EMAIL_ADDRESS][DOMAIN_NAME]" at bounding box center [242, 164] width 104 height 13
type input "[PERSON_NAME]"
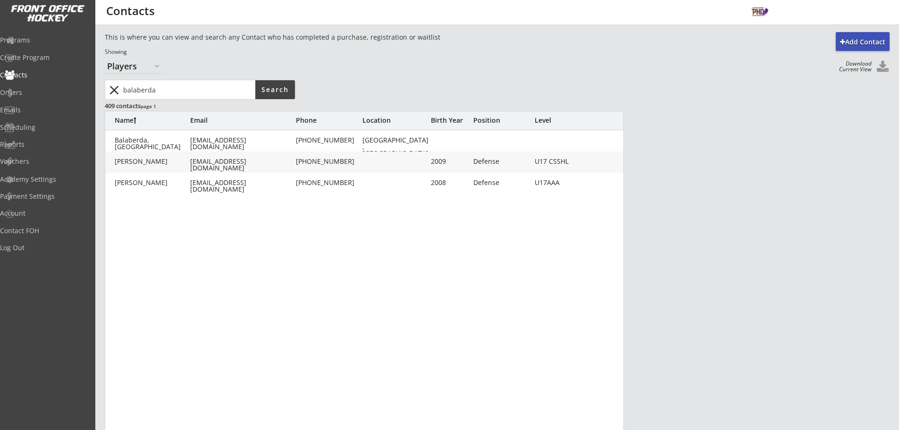
type input "Balaberda"
type input "[EMAIL_ADDRESS][DOMAIN_NAME]"
type input "[PHONE_NUMBER]"
type input "2009"
type input "[DATE]"
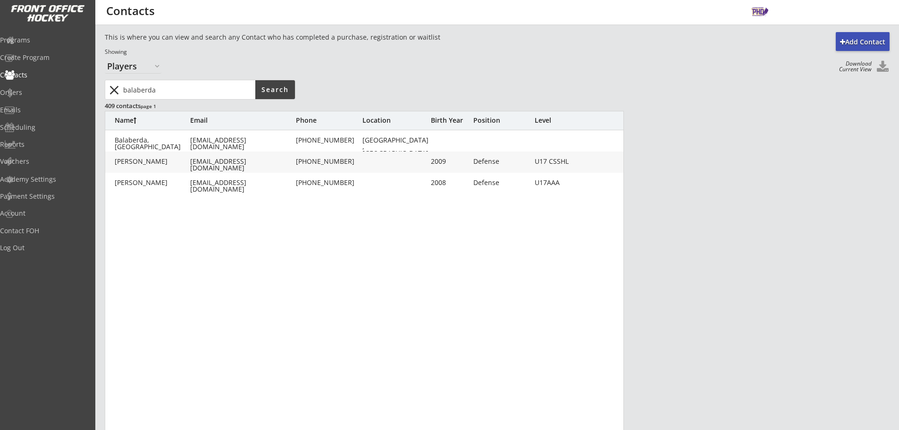
type input "Defense"
type input "U17 CSSHL"
type input "Adult L"
type input "Adult M"
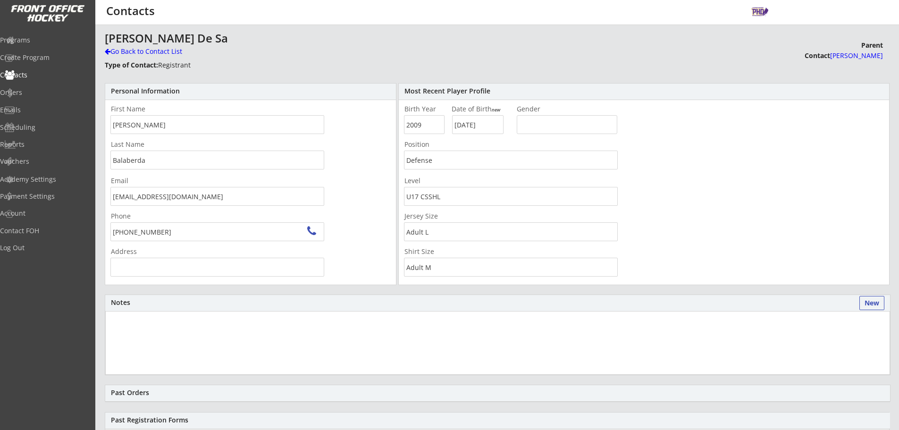
type input "[STREET_ADDRESS]"
drag, startPoint x: 200, startPoint y: 201, endPoint x: 44, endPoint y: 194, distance: 155.5
click at [44, 194] on body "Add Contact This is where you can view and search any Contact who has completed…" at bounding box center [449, 215] width 899 height 430
click at [121, 53] on div "Go Back to Contact List" at bounding box center [165, 51] width 121 height 9
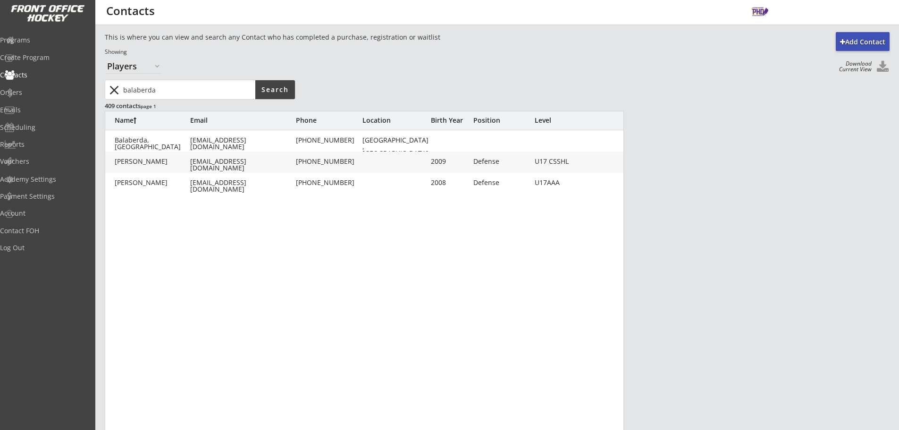
drag, startPoint x: 104, startPoint y: 98, endPoint x: 200, endPoint y: 100, distance: 95.8
click at [55, 97] on body "Add Contact This is where you can view and search any Contact who has completed…" at bounding box center [449, 215] width 899 height 430
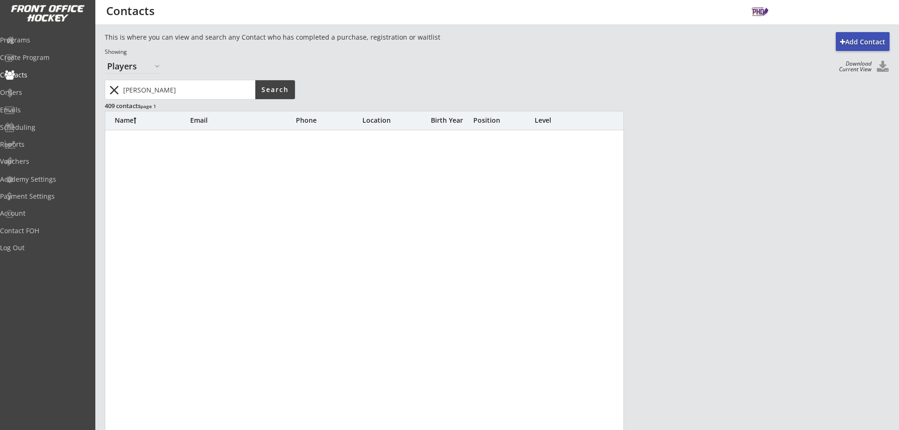
click at [137, 107] on div "409 contacts page 1" at bounding box center [199, 105] width 189 height 8
click at [150, 92] on input "input" at bounding box center [188, 89] width 134 height 19
type input "[PERSON_NAME]"
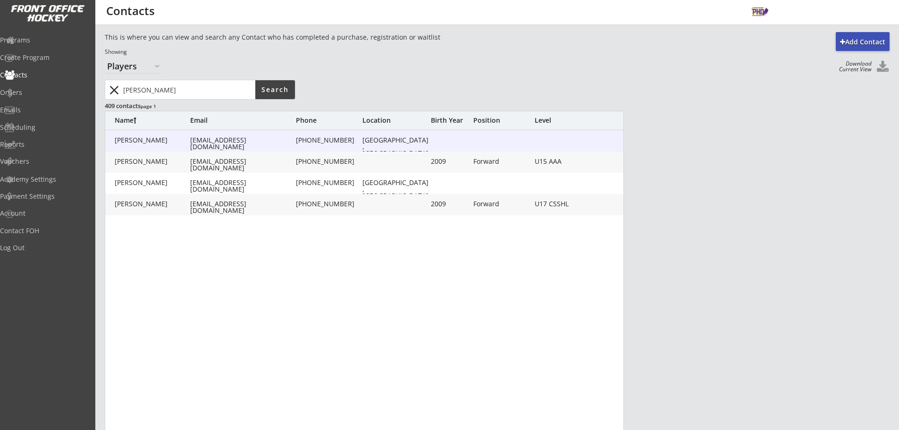
click at [172, 146] on div "[PERSON_NAME] [PERSON_NAME][EMAIL_ADDRESS][DOMAIN_NAME] [PHONE_NUMBER] [GEOGRAP…" at bounding box center [364, 140] width 519 height 21
type input "[PERSON_NAME]"
type input "[EMAIL_ADDRESS][DOMAIN_NAME]"
type input "[PHONE_NUMBER]"
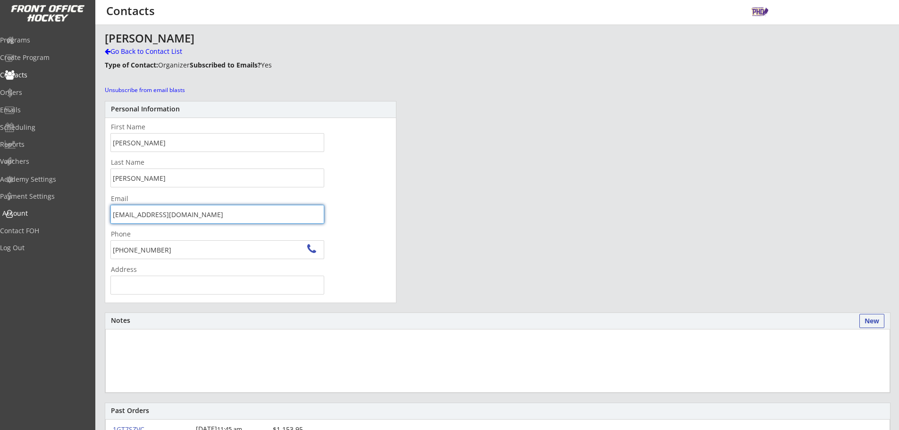
drag, startPoint x: 71, startPoint y: 216, endPoint x: 16, endPoint y: 209, distance: 55.2
click at [0, 208] on body "Add Contact This is where you can view and search any Contact who has completed…" at bounding box center [449, 215] width 899 height 430
click at [139, 54] on div "Go Back to Contact List" at bounding box center [165, 51] width 121 height 9
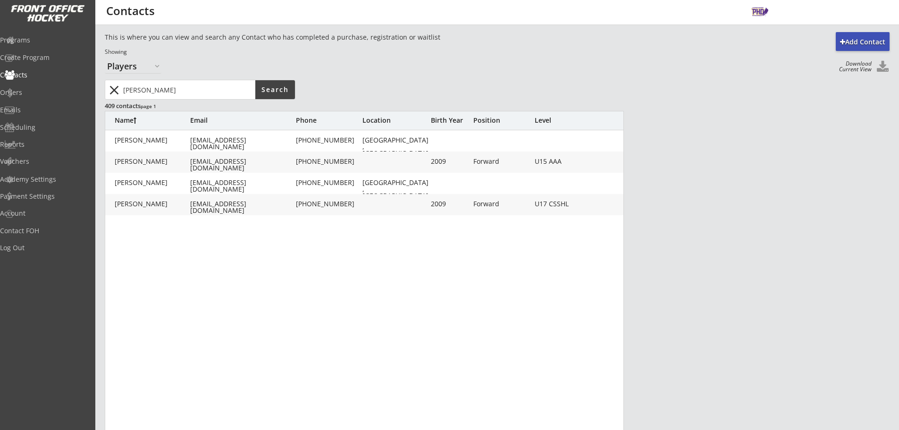
drag, startPoint x: 117, startPoint y: 85, endPoint x: 57, endPoint y: 80, distance: 60.2
click at [59, 80] on body "Add Contact This is where you can view and search any Contact who has completed…" at bounding box center [449, 215] width 899 height 430
type input "[PERSON_NAME]"
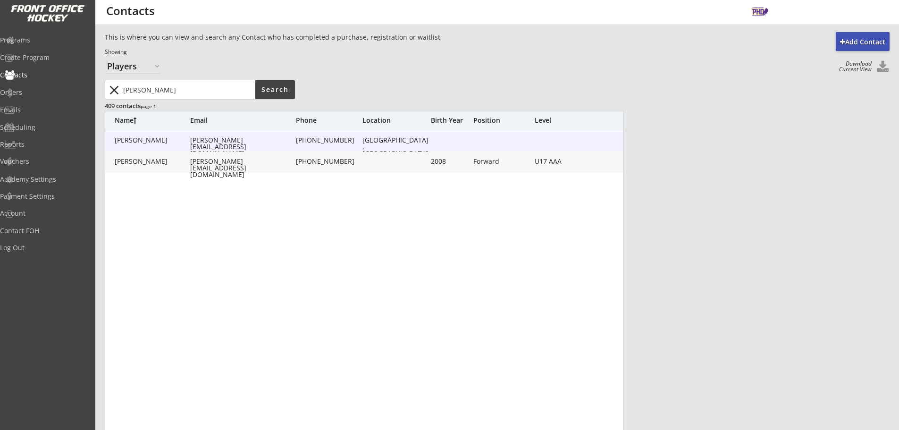
click at [166, 142] on div "[PERSON_NAME]" at bounding box center [153, 140] width 76 height 7
type input "[PERSON_NAME]"
type input "[PERSON_NAME][EMAIL_ADDRESS][DOMAIN_NAME]"
type input "[PHONE_NUMBER]"
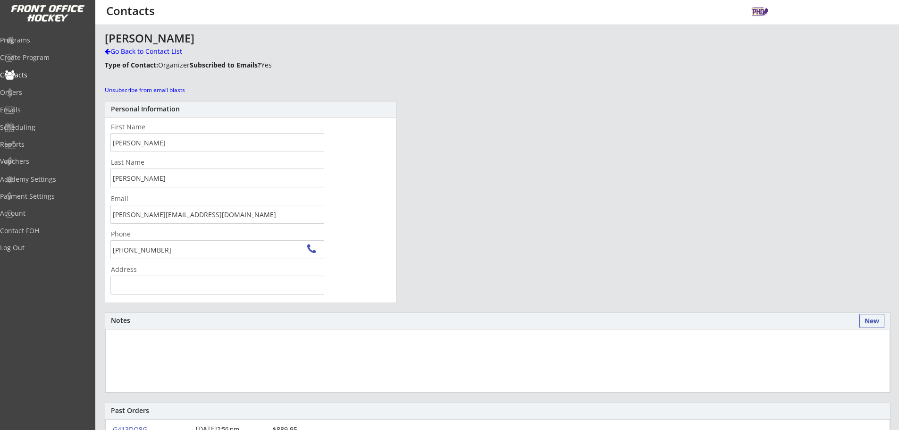
drag, startPoint x: 209, startPoint y: 219, endPoint x: 0, endPoint y: 211, distance: 209.3
click at [0, 211] on body "Add Contact This is where you can view and search any Contact who has completed…" at bounding box center [449, 215] width 899 height 430
click at [142, 51] on div "Go Back to Contact List" at bounding box center [165, 51] width 121 height 9
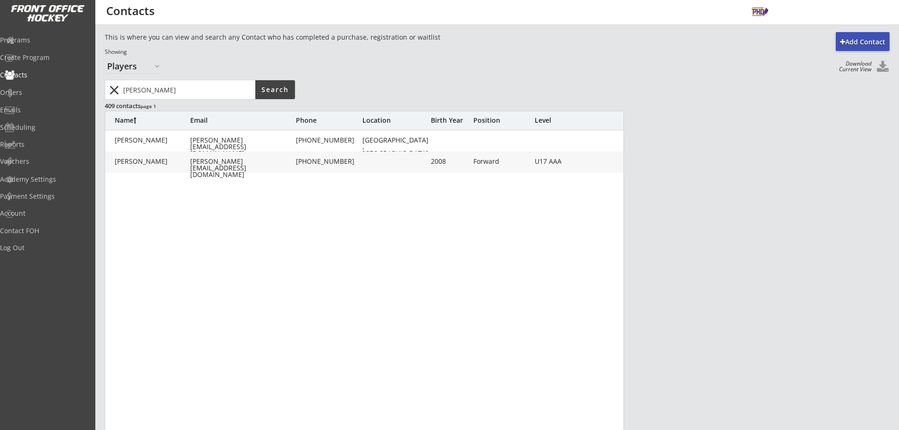
click at [174, 95] on input "input" at bounding box center [188, 89] width 134 height 19
type input "[PERSON_NAME]"
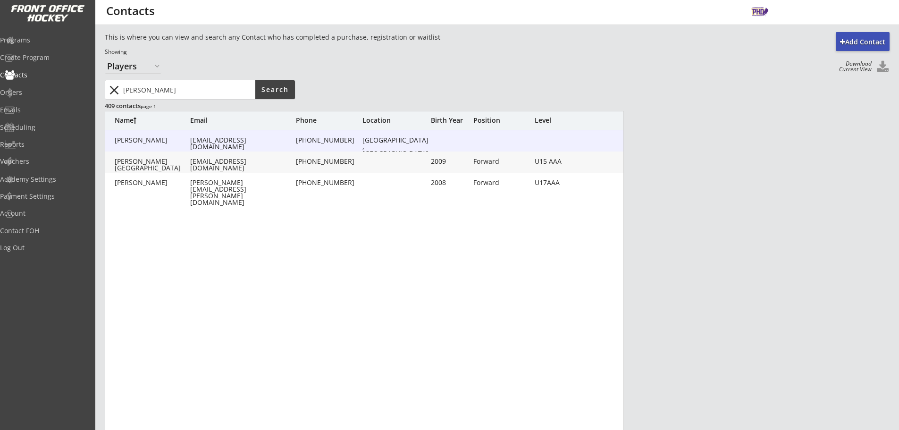
click at [175, 145] on div "[PERSON_NAME] [PERSON_NAME][EMAIL_ADDRESS][DOMAIN_NAME] [PHONE_NUMBER] [GEOGRAP…" at bounding box center [364, 140] width 519 height 21
type input "[PERSON_NAME]"
type input "[EMAIL_ADDRESS][DOMAIN_NAME]"
type input "[PHONE_NUMBER]"
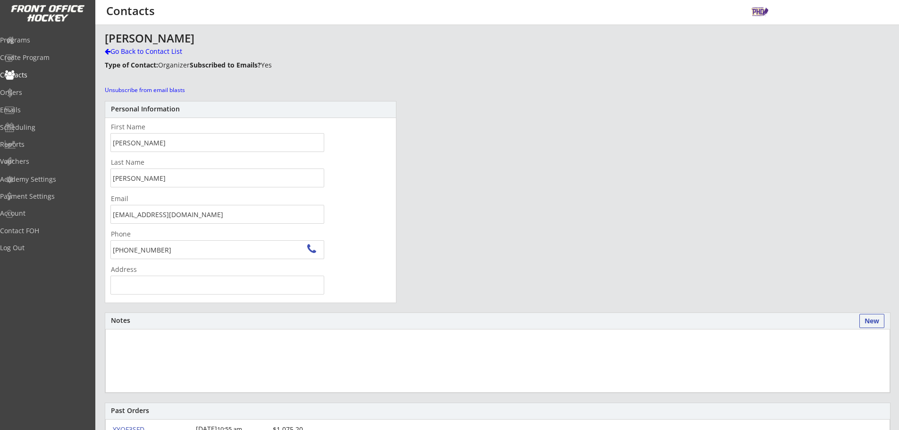
drag, startPoint x: 168, startPoint y: 216, endPoint x: 208, endPoint y: 237, distance: 45.2
click at [42, 212] on body "Add Contact This is where you can view and search any Contact who has completed…" at bounding box center [449, 215] width 899 height 430
click at [172, 52] on div "Go Back to Contact List" at bounding box center [165, 51] width 121 height 9
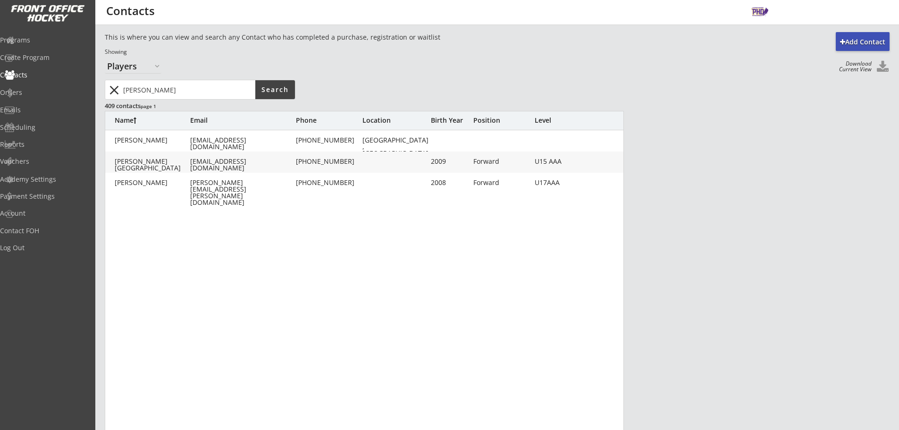
drag, startPoint x: 166, startPoint y: 90, endPoint x: 73, endPoint y: 95, distance: 93.6
click at [100, 95] on div "Add Contact This is where you can view and search any Contact who has completed…" at bounding box center [497, 315] width 804 height 566
type input "turchak"
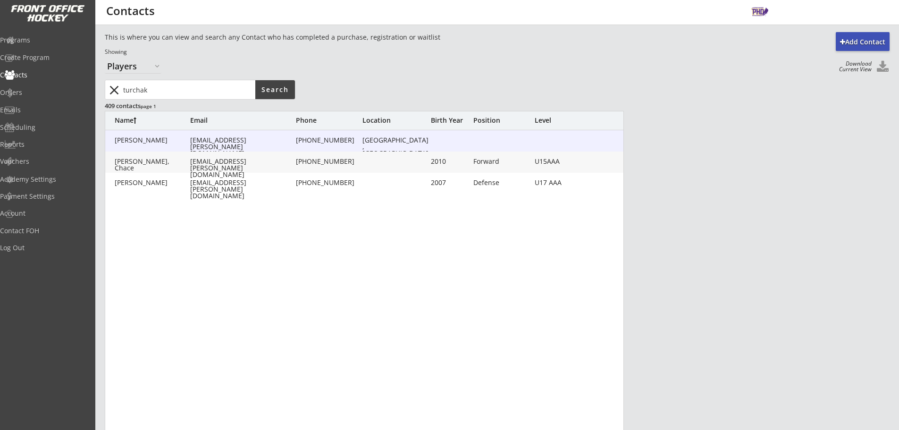
click at [271, 143] on div "[EMAIL_ADDRESS][PERSON_NAME][DOMAIN_NAME]" at bounding box center [242, 147] width 104 height 20
type input "[PERSON_NAME]"
type input "Turchak"
type input "[EMAIL_ADDRESS][PERSON_NAME][DOMAIN_NAME]"
type input "[PHONE_NUMBER]"
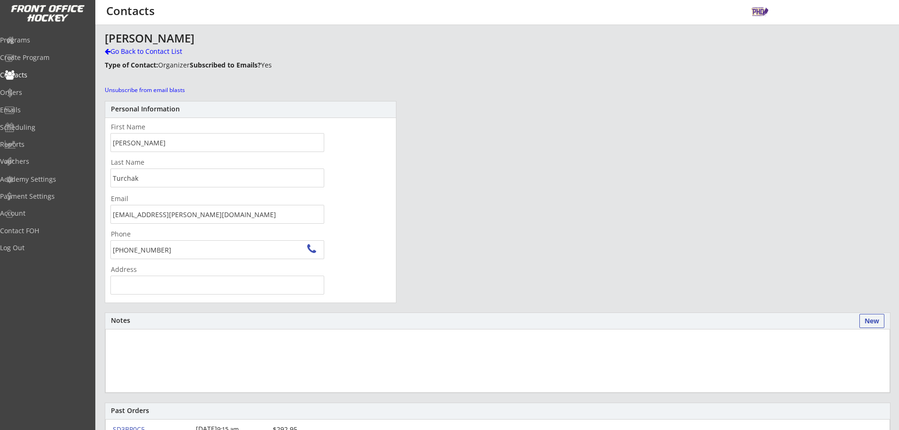
click at [0, 202] on body "Add Contact This is where you can view and search any Contact who has completed…" at bounding box center [449, 215] width 899 height 430
click at [152, 57] on div "Go Back to Contact List" at bounding box center [165, 52] width 121 height 11
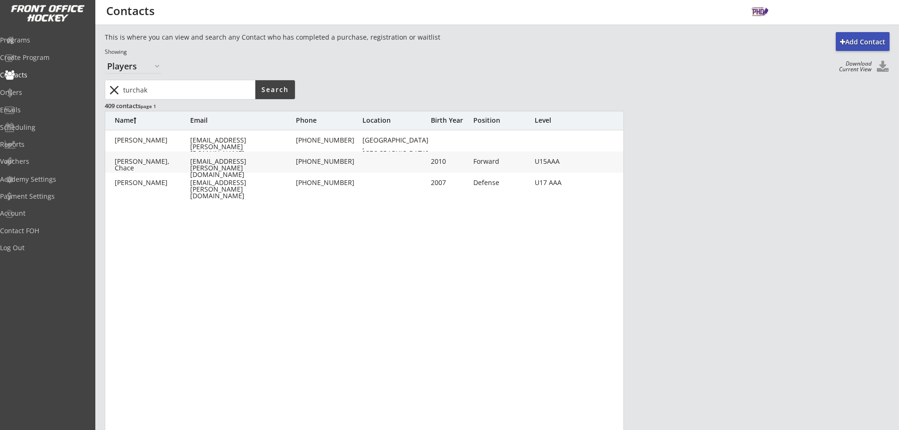
click at [148, 93] on input "input" at bounding box center [188, 89] width 134 height 19
type input "[PERSON_NAME]"
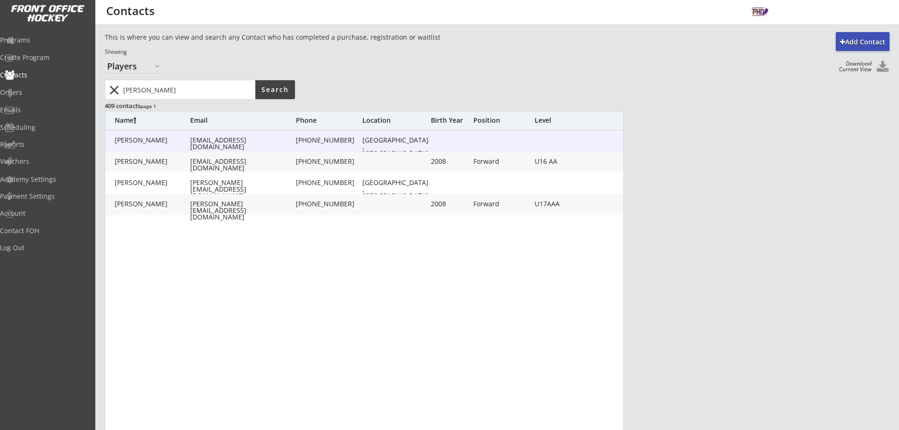
click at [156, 135] on div "[PERSON_NAME] [PERSON_NAME][EMAIL_ADDRESS][DOMAIN_NAME] [PHONE_NUMBER] [GEOGRAP…" at bounding box center [364, 140] width 519 height 21
type input "[PERSON_NAME]"
type input "[EMAIL_ADDRESS][DOMAIN_NAME]"
type input "[PHONE_NUMBER]"
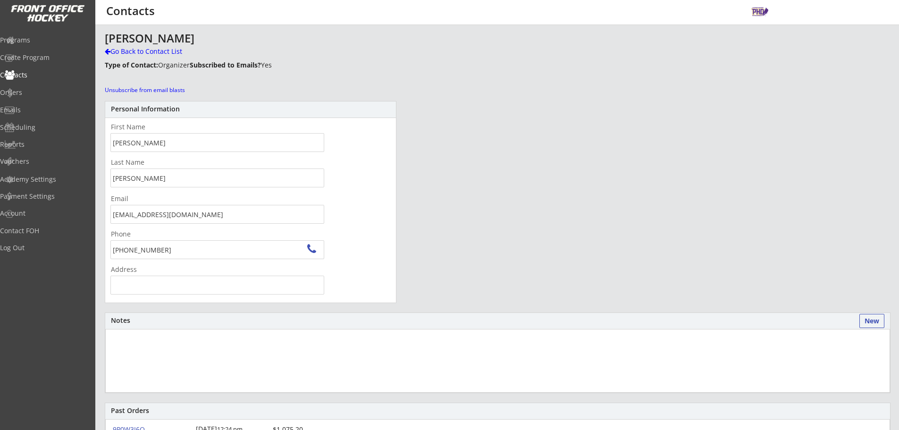
drag, startPoint x: 76, startPoint y: 218, endPoint x: 3, endPoint y: 215, distance: 72.7
click at [0, 215] on body "Add Contact This is where you can view and search any Contact who has completed…" at bounding box center [449, 215] width 899 height 430
click at [109, 58] on div "[PERSON_NAME] Go Back to Contact List Type of Contact: Organizer Subscribed to …" at bounding box center [384, 63] width 558 height 62
click at [118, 52] on div "Go Back to Contact List" at bounding box center [165, 51] width 121 height 9
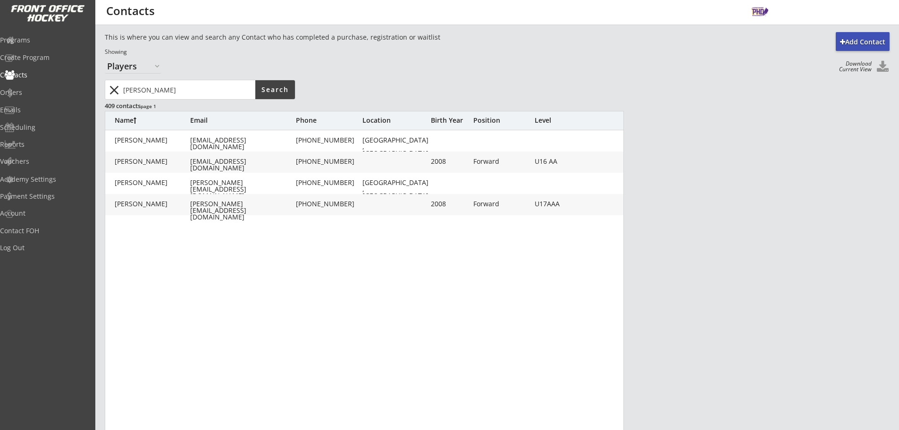
click at [174, 89] on input "input" at bounding box center [188, 89] width 134 height 19
click at [173, 89] on input "input" at bounding box center [188, 89] width 134 height 19
type input "nevokshonoff"
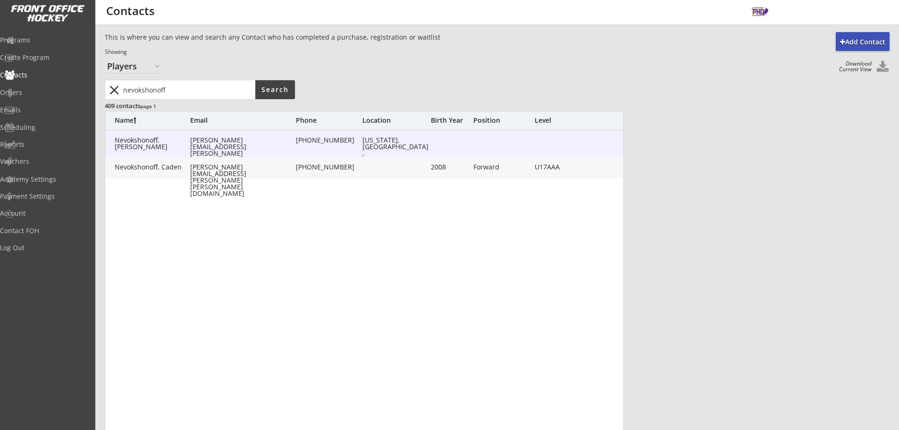
click at [288, 147] on div "Nevokshonoff, [PERSON_NAME] [PERSON_NAME][EMAIL_ADDRESS][PERSON_NAME][PERSON_NA…" at bounding box center [364, 143] width 519 height 27
type input "[PERSON_NAME]"
type input "Nevokshonoff"
type input "[PERSON_NAME][EMAIL_ADDRESS][PERSON_NAME][PERSON_NAME][DOMAIN_NAME]"
type input "[PHONE_NUMBER]"
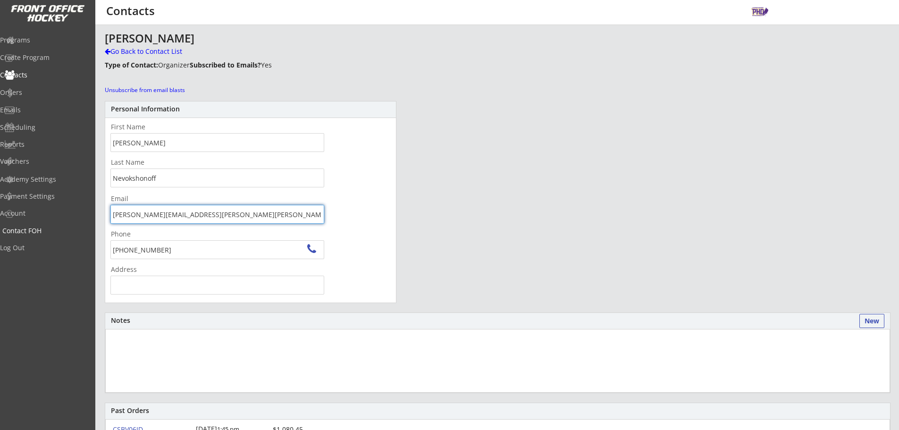
drag, startPoint x: 205, startPoint y: 216, endPoint x: 11, endPoint y: 224, distance: 194.2
click at [0, 225] on body "Add Contact This is where you can view and search any Contact who has completed…" at bounding box center [449, 215] width 899 height 430
drag, startPoint x: 158, startPoint y: 51, endPoint x: 216, endPoint y: 77, distance: 63.4
click at [158, 51] on div "Go Back to Contact List" at bounding box center [165, 51] width 121 height 9
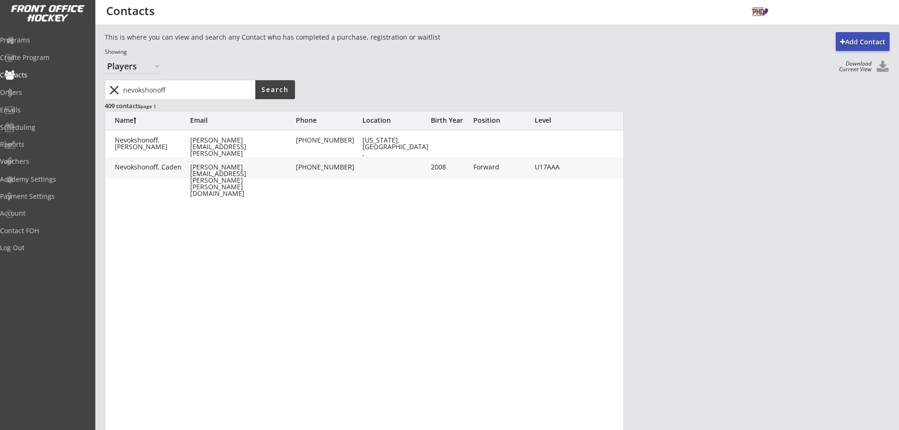
click at [216, 92] on input "input" at bounding box center [188, 89] width 134 height 19
type input "[PERSON_NAME]"
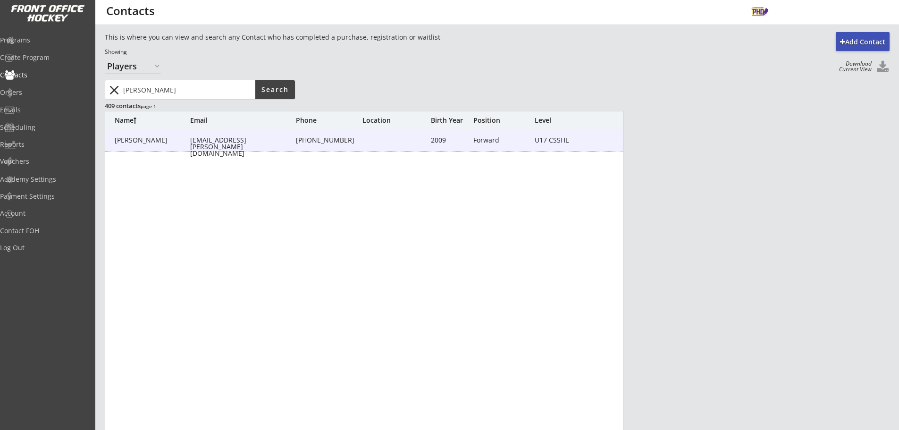
click at [270, 136] on div "[PERSON_NAME] [PERSON_NAME][EMAIL_ADDRESS][PERSON_NAME][DOMAIN_NAME] [PHONE_NUM…" at bounding box center [364, 140] width 519 height 21
type input "[PERSON_NAME]"
type input "[EMAIL_ADDRESS][PERSON_NAME][DOMAIN_NAME]"
type input "[PHONE_NUMBER]"
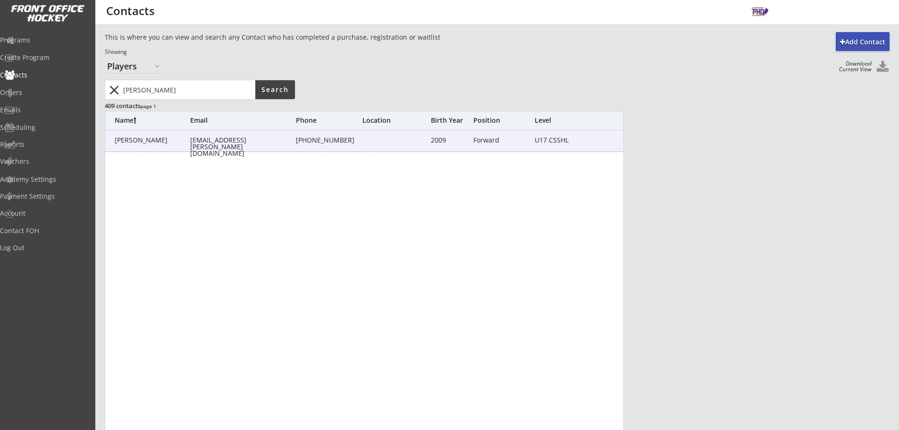
type input "2009"
type input "[DATE]"
type input "Forward"
type input "U17 CSSHL"
type input "Adult M"
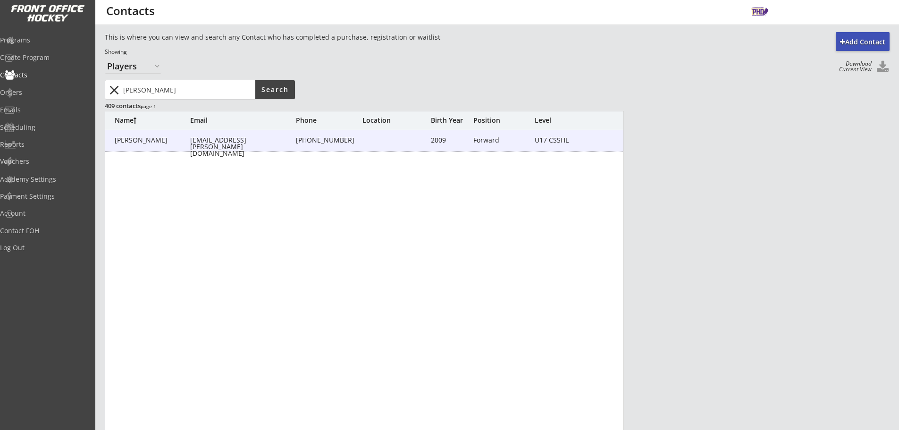
type input "Adult M"
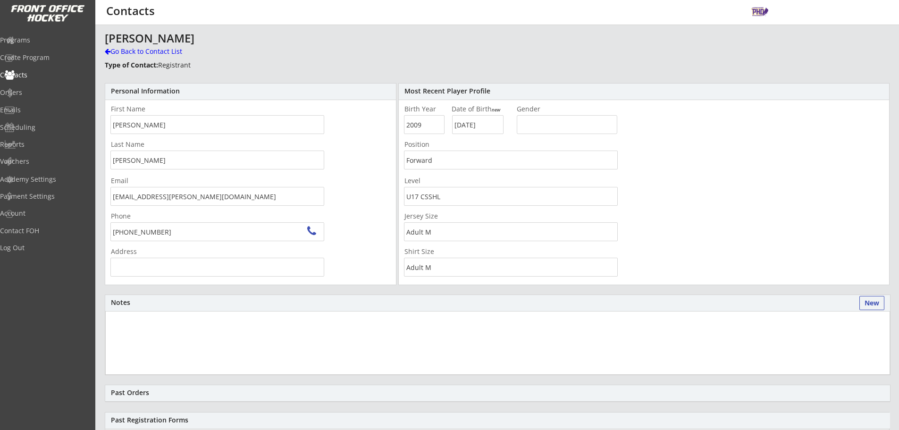
type input "[STREET_ADDRESS]"
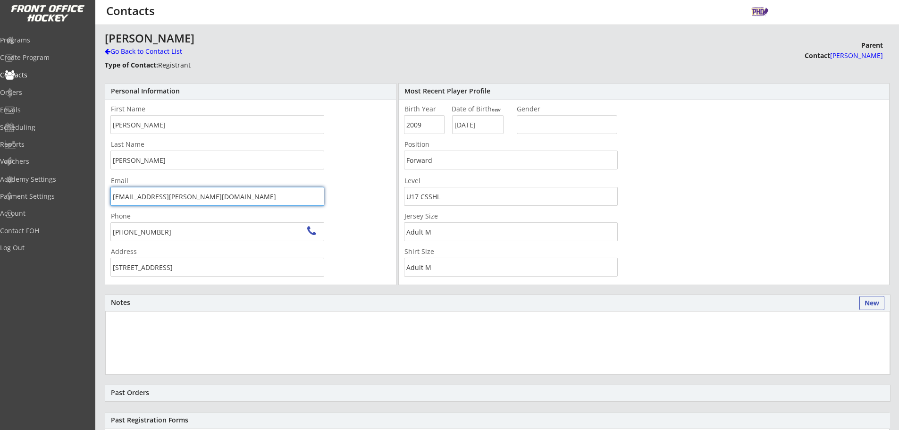
drag, startPoint x: 101, startPoint y: 196, endPoint x: 28, endPoint y: 194, distance: 72.2
click at [36, 195] on body "Add Contact This is where you can view and search any Contact who has completed…" at bounding box center [449, 215] width 899 height 430
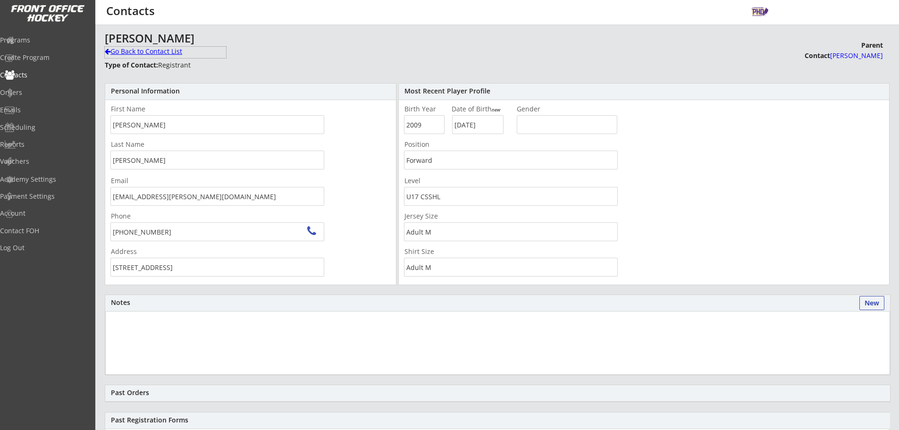
drag, startPoint x: 126, startPoint y: 54, endPoint x: 159, endPoint y: 59, distance: 33.5
click at [126, 54] on div "Go Back to Contact List" at bounding box center [165, 51] width 121 height 9
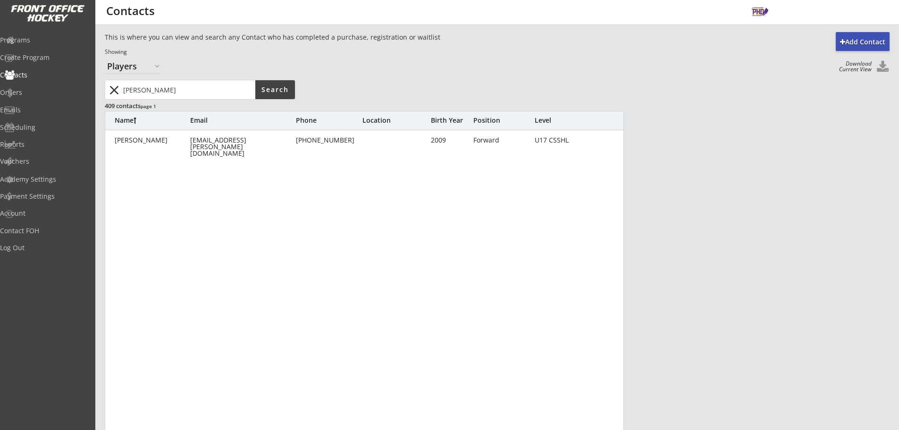
click at [173, 86] on input "input" at bounding box center [188, 89] width 134 height 19
type input "[PERSON_NAME]"
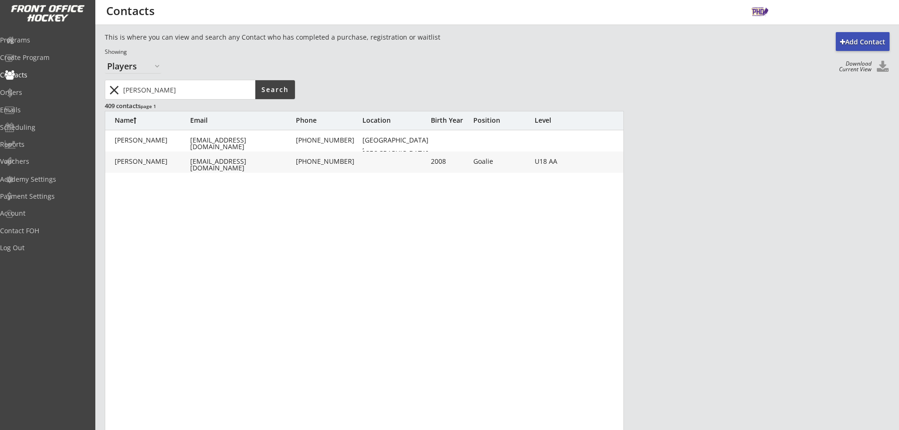
click at [286, 169] on div "[PERSON_NAME] [PERSON_NAME][EMAIL_ADDRESS][DOMAIN_NAME] [PHONE_NUMBER] 2008 Goa…" at bounding box center [364, 162] width 519 height 21
type input "Ben"
type input "[PERSON_NAME]"
type input "[EMAIL_ADDRESS][DOMAIN_NAME]"
type input "[PHONE_NUMBER]"
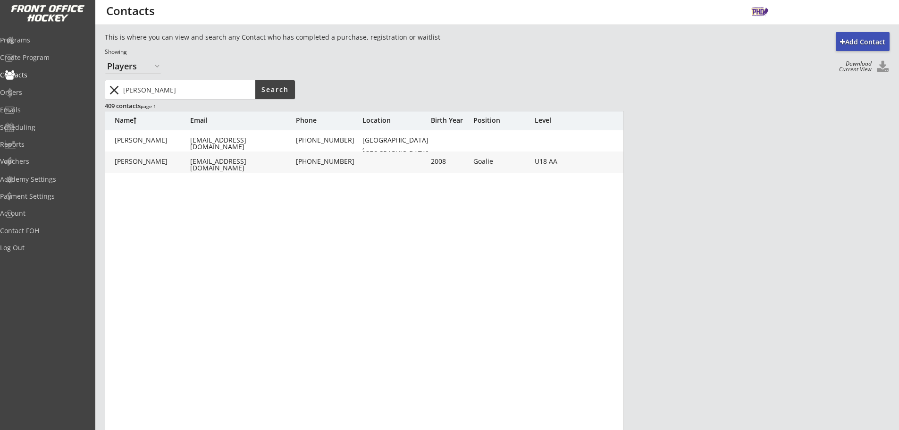
type input "2008"
type input "[DATE]"
type input "Goalie"
type input "U18 AA"
type input "Goalie Senior"
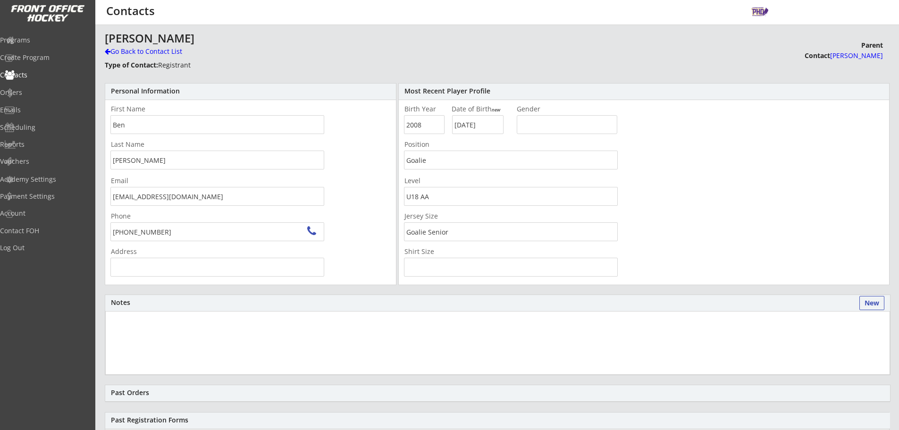
type input "[STREET_ADDRESS]"
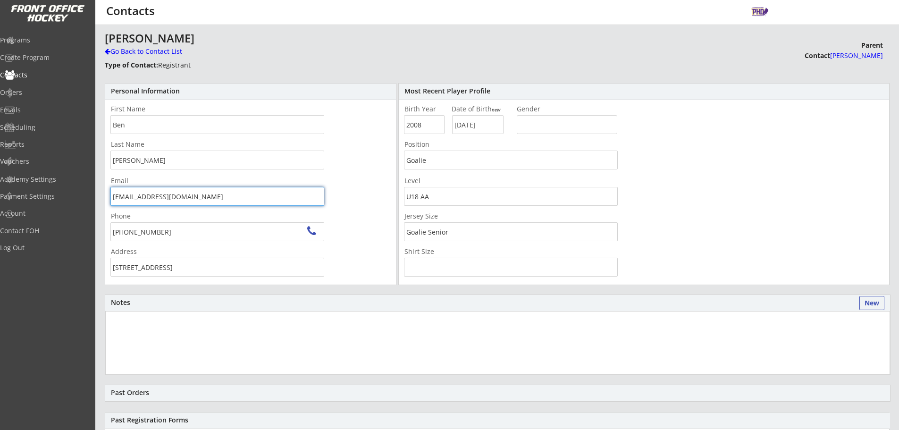
drag, startPoint x: 209, startPoint y: 201, endPoint x: 19, endPoint y: 198, distance: 189.8
click at [0, 199] on body "Add Contact This is where you can view and search any Contact who has completed…" at bounding box center [449, 215] width 899 height 430
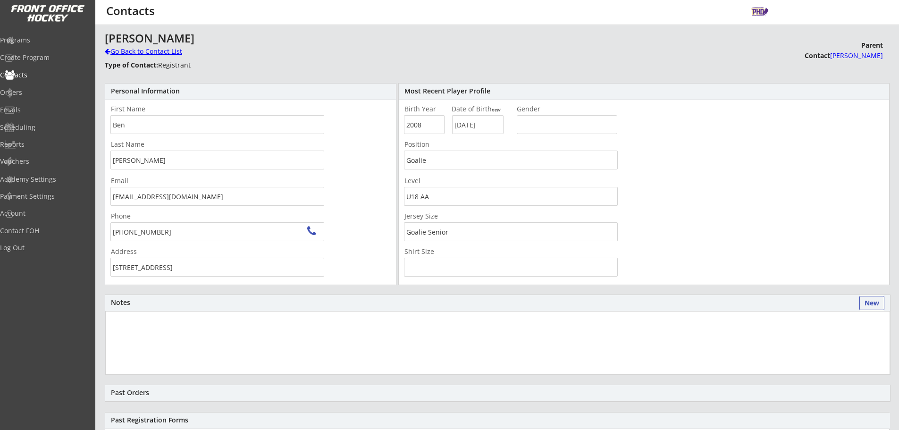
drag, startPoint x: 156, startPoint y: 53, endPoint x: 180, endPoint y: 69, distance: 28.9
click at [156, 53] on div "Go Back to Contact List" at bounding box center [165, 51] width 121 height 9
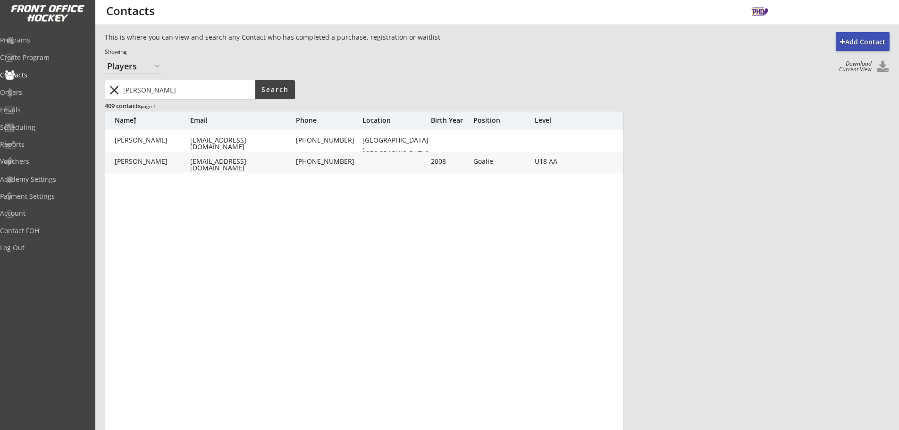
click at [186, 92] on input "input" at bounding box center [188, 89] width 134 height 19
type input "[PERSON_NAME]"
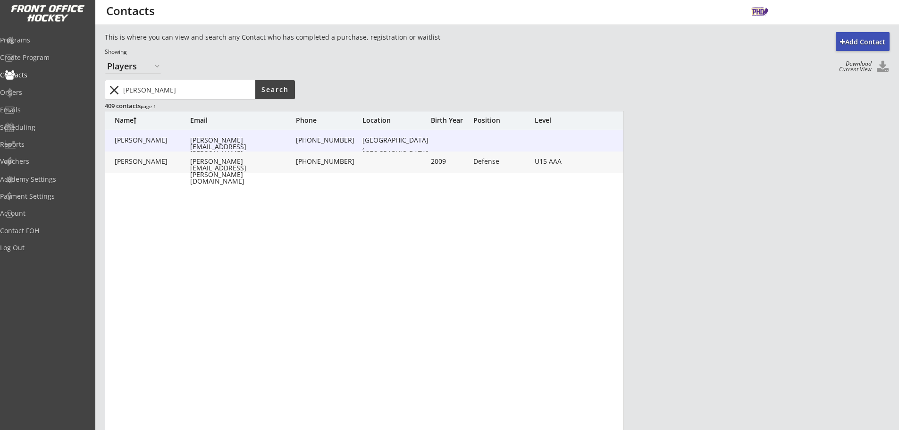
click at [261, 148] on div "[PERSON_NAME] [PERSON_NAME][EMAIL_ADDRESS][PERSON_NAME][DOMAIN_NAME] [PHONE_NUM…" at bounding box center [364, 140] width 519 height 21
type input "[PERSON_NAME]"
type input "[PERSON_NAME][EMAIL_ADDRESS][PERSON_NAME][DOMAIN_NAME]"
type input "[PHONE_NUMBER]"
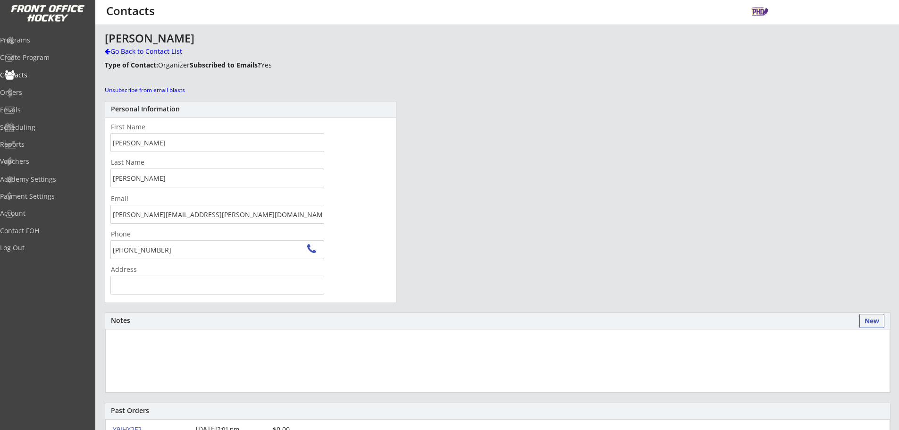
click at [37, 213] on body "Add Contact This is where you can view and search any Contact who has completed…" at bounding box center [449, 215] width 899 height 430
drag, startPoint x: 159, startPoint y: 52, endPoint x: 166, endPoint y: 55, distance: 7.9
click at [159, 52] on div "Go Back to Contact List" at bounding box center [165, 51] width 121 height 9
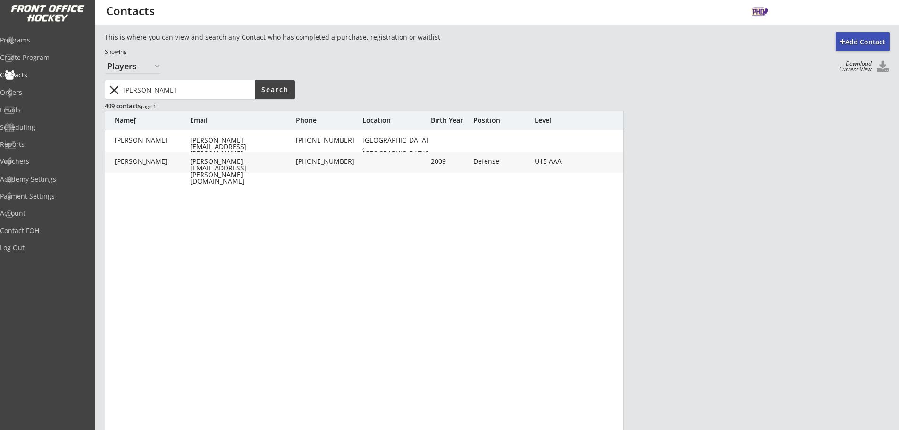
click at [207, 83] on input "input" at bounding box center [188, 89] width 134 height 19
click at [206, 84] on input "input" at bounding box center [188, 89] width 134 height 19
type input "[PERSON_NAME]"
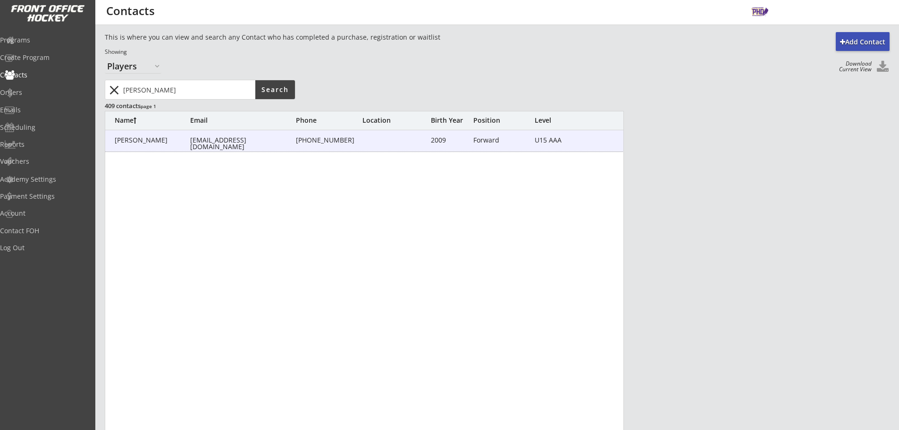
click at [131, 140] on div "[PERSON_NAME]" at bounding box center [153, 140] width 76 height 7
type input "[PERSON_NAME]"
type input "Ibragimov"
type input "[EMAIL_ADDRESS][DOMAIN_NAME]"
type input "[PHONE_NUMBER]"
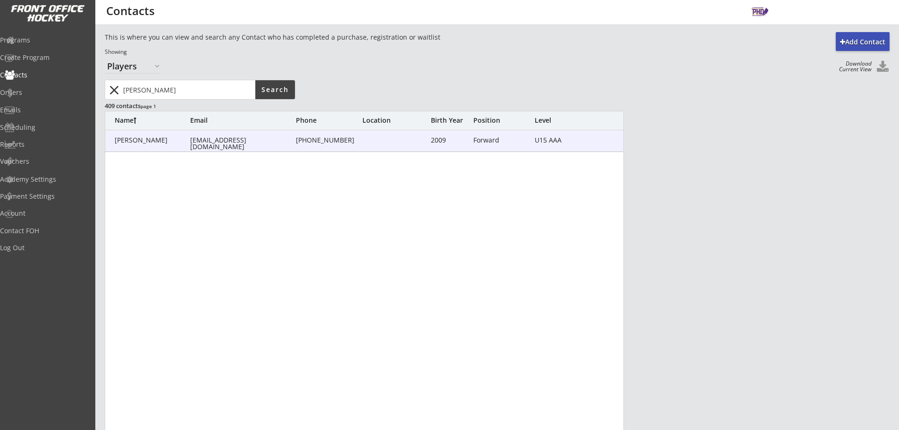
type input "2009"
type input "[DATE]"
type input "Forward"
type input "U15 AAA"
type input "Adult S"
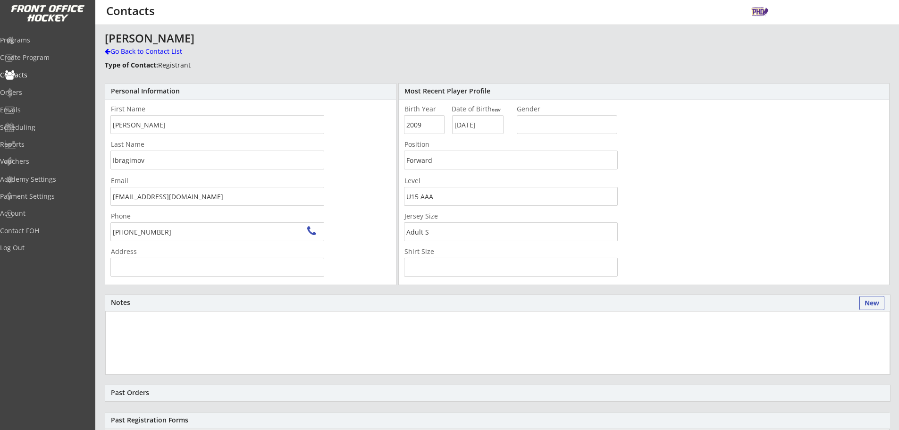
type input "[STREET_ADDRESS]"
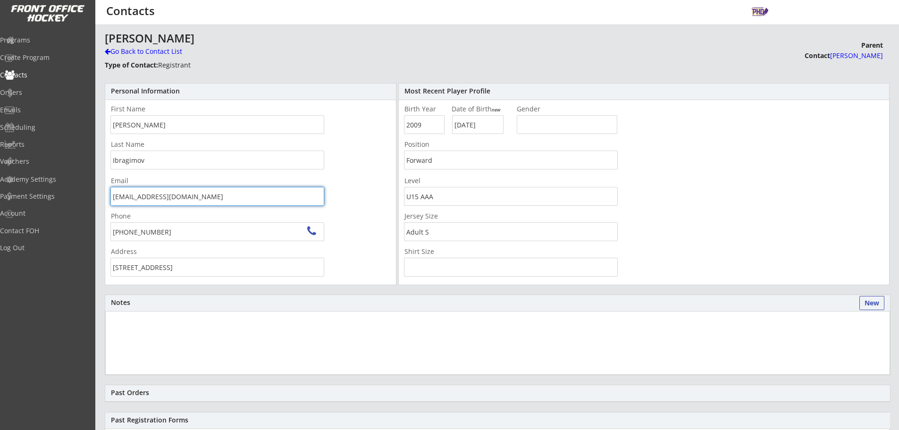
drag, startPoint x: 161, startPoint y: 198, endPoint x: 14, endPoint y: 181, distance: 148.7
click at [14, 181] on body "Add Contact This is where you can view and search any Contact who has completed…" at bounding box center [449, 215] width 899 height 430
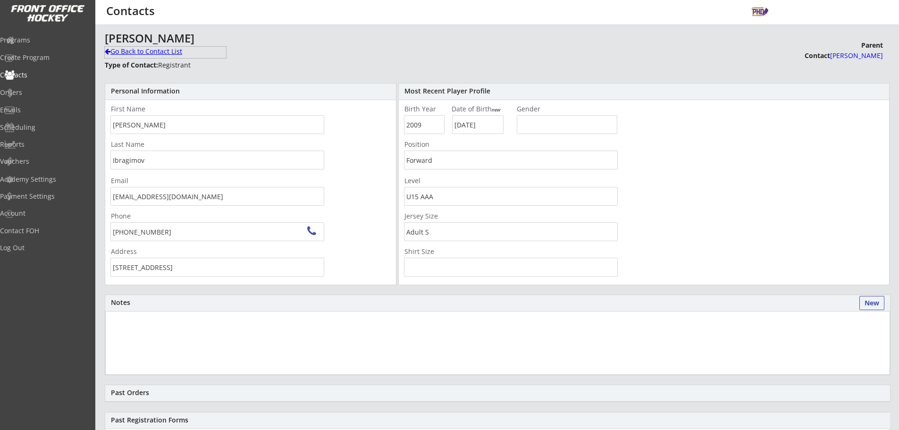
click at [114, 49] on div "Go Back to Contact List" at bounding box center [165, 51] width 121 height 9
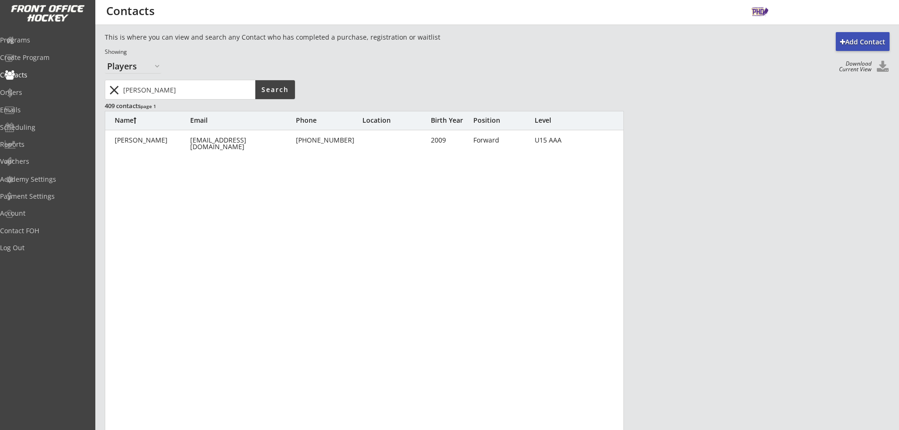
click at [176, 96] on input "input" at bounding box center [188, 89] width 134 height 19
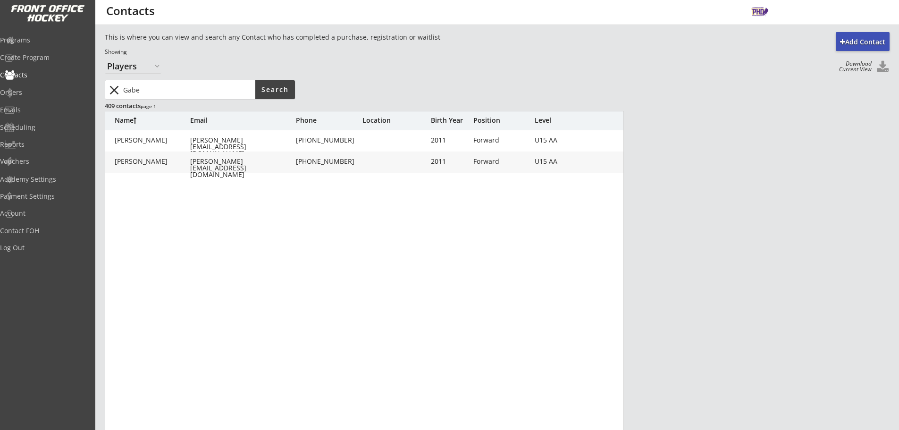
drag, startPoint x: 156, startPoint y: 96, endPoint x: 45, endPoint y: 97, distance: 110.9
click at [35, 97] on body "Add Contact This is where you can view and search any Contact who has completed…" at bounding box center [449, 215] width 899 height 430
type input "Iervella"
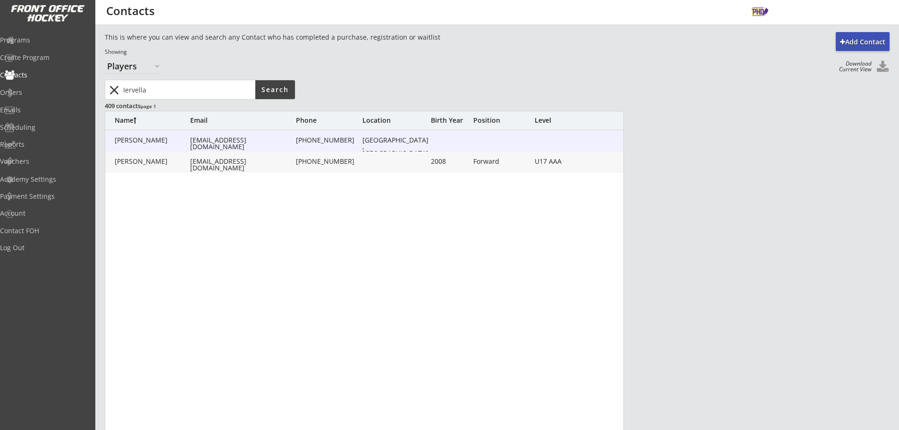
click at [221, 149] on div "Iervella, [PERSON_NAME] [PERSON_NAME][EMAIL_ADDRESS][DOMAIN_NAME] [PHONE_NUMBER…" at bounding box center [364, 140] width 519 height 21
type input "[PERSON_NAME]"
type input "Iervella"
type input "[EMAIL_ADDRESS][DOMAIN_NAME]"
type input "[PHONE_NUMBER]"
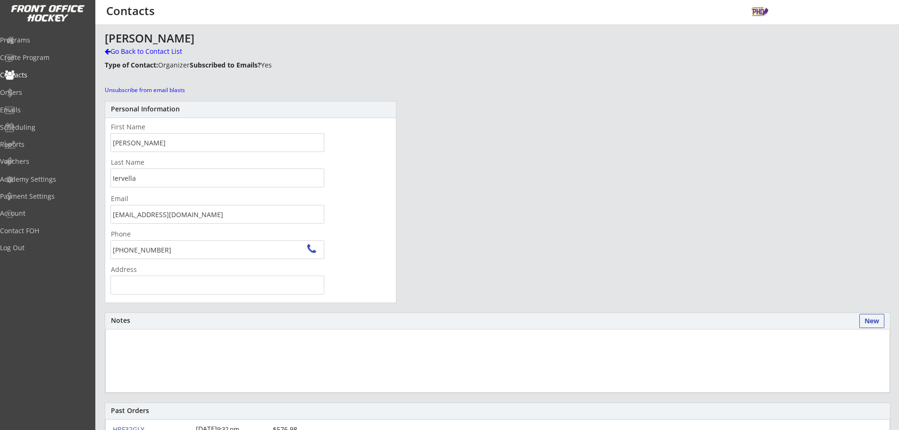
click at [13, 219] on body "Add Contact This is where you can view and search any Contact who has completed…" at bounding box center [449, 215] width 899 height 430
click at [157, 52] on div "Go Back to Contact List" at bounding box center [165, 51] width 121 height 9
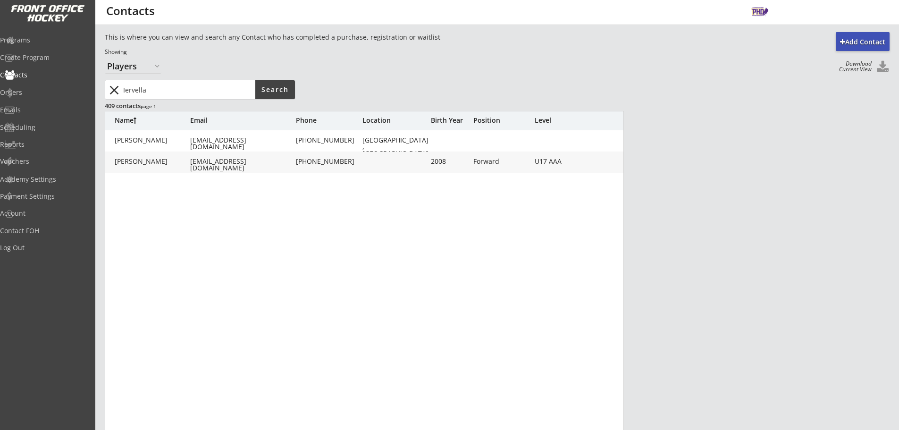
click at [198, 98] on input "input" at bounding box center [188, 89] width 134 height 19
click at [197, 98] on input "input" at bounding box center [188, 89] width 134 height 19
drag, startPoint x: 161, startPoint y: 86, endPoint x: 66, endPoint y: 85, distance: 95.4
click at [74, 90] on body "Add Contact This is where you can view and search any Contact who has completed…" at bounding box center [449, 215] width 899 height 430
type input "[PERSON_NAME]"
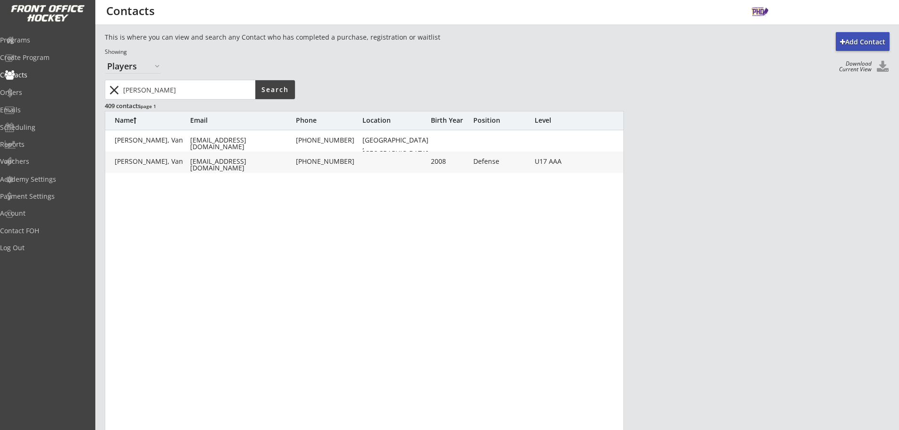
click at [180, 136] on div "[PERSON_NAME], [PERSON_NAME] [PERSON_NAME][EMAIL_ADDRESS][DOMAIN_NAME] [PHONE_N…" at bounding box center [364, 140] width 519 height 21
type input "Van"
type input "[PERSON_NAME]"
type input "[EMAIL_ADDRESS][DOMAIN_NAME]"
type input "[PHONE_NUMBER]"
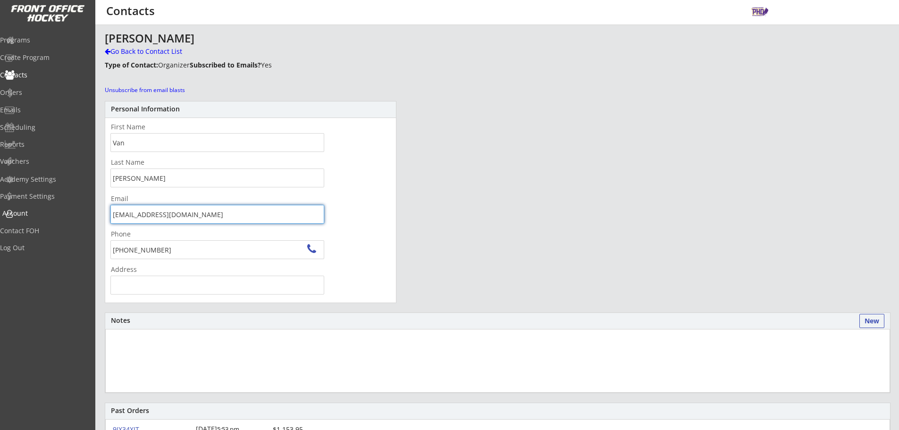
drag, startPoint x: 89, startPoint y: 211, endPoint x: 15, endPoint y: 209, distance: 74.1
click at [11, 209] on body "Add Contact This is where you can view and search any Contact who has completed…" at bounding box center [449, 215] width 899 height 430
click at [112, 47] on div "Go Back to Contact List" at bounding box center [165, 51] width 121 height 9
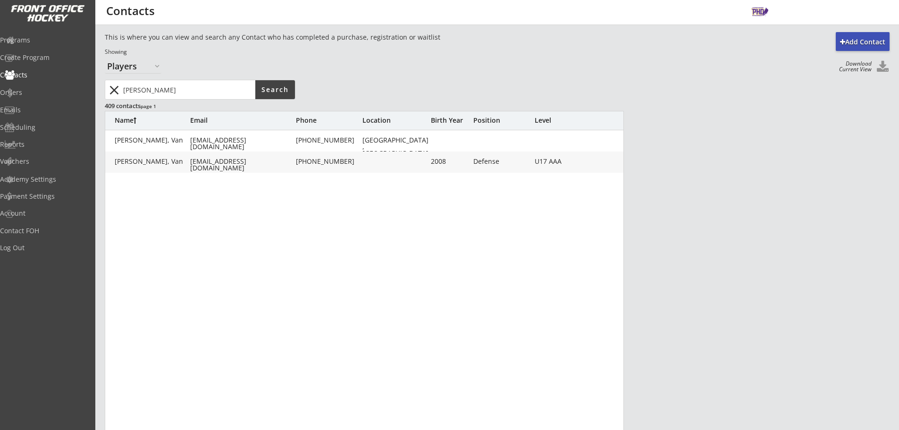
click at [151, 93] on input "input" at bounding box center [188, 89] width 134 height 19
